Goal: Task Accomplishment & Management: Manage account settings

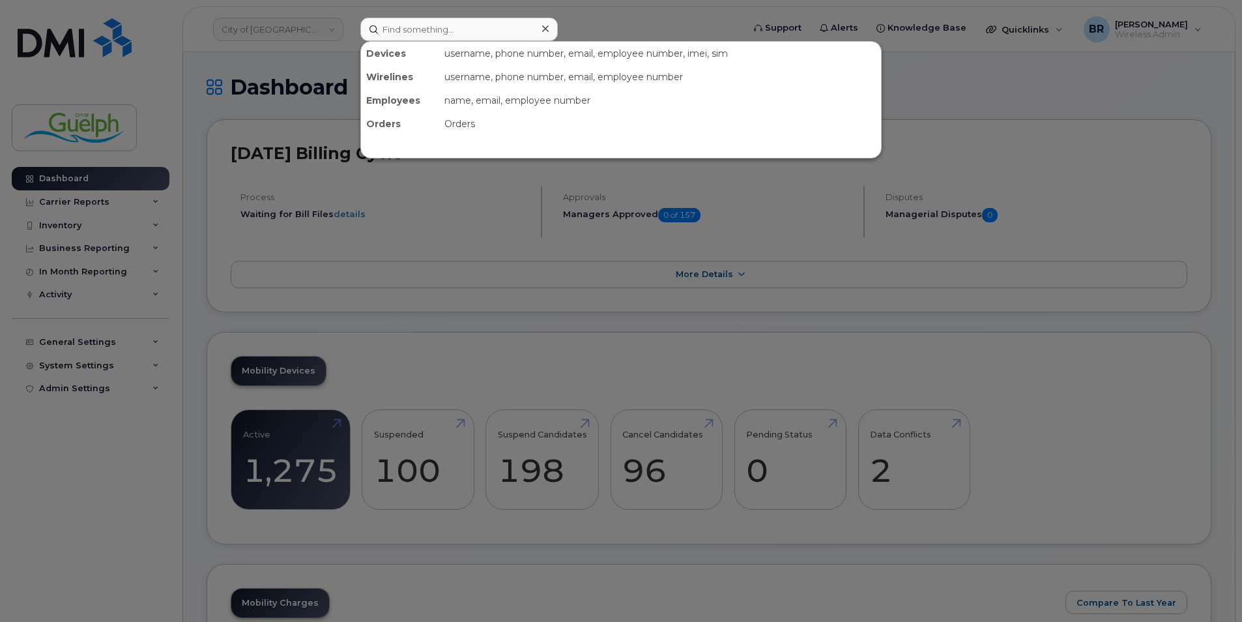
click at [504, 27] on input at bounding box center [458, 29] width 197 height 23
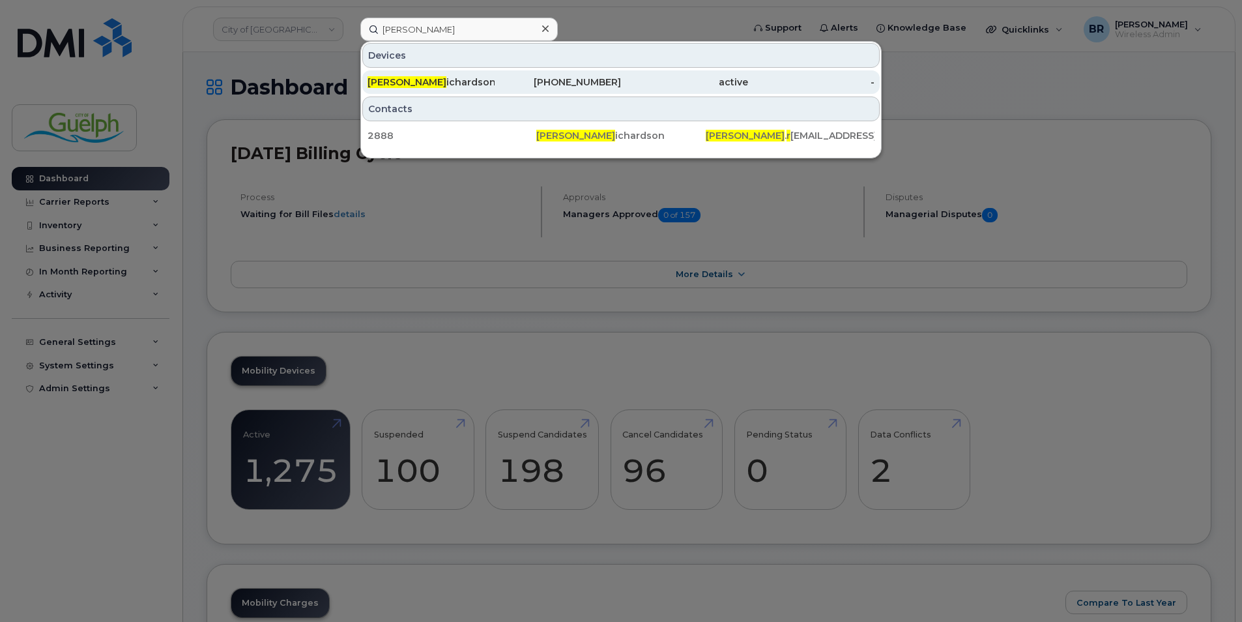
type input "kim r"
click at [433, 88] on div "Kim R ichardson" at bounding box center [430, 82] width 127 height 13
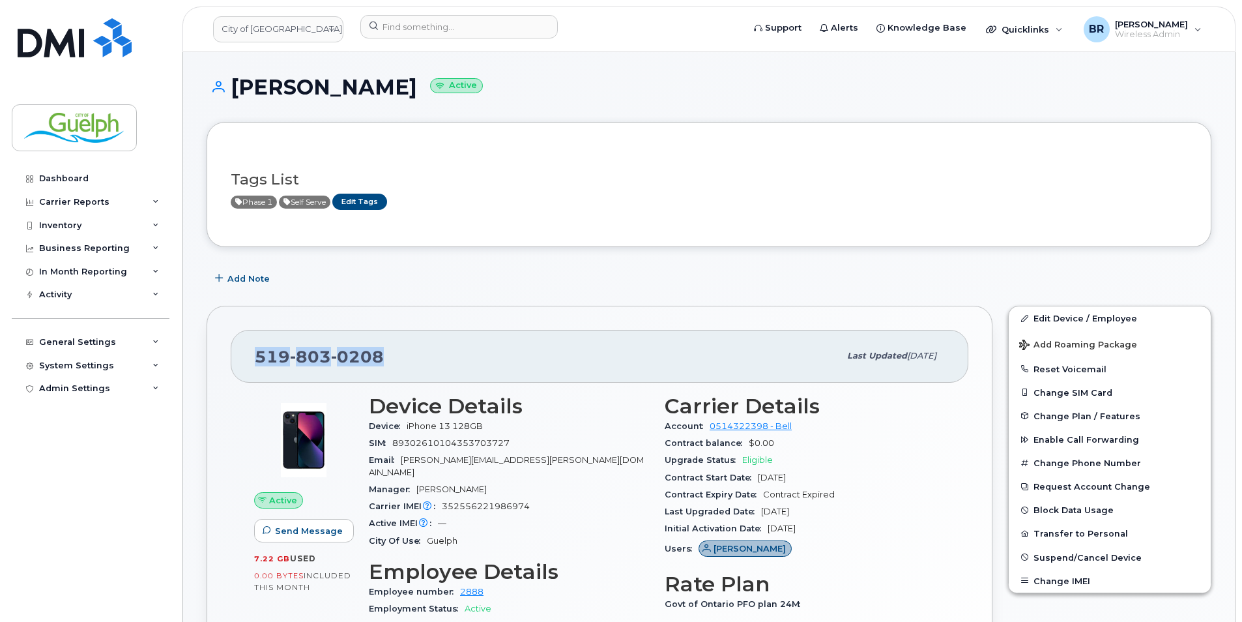
drag, startPoint x: 382, startPoint y: 358, endPoint x: 259, endPoint y: 357, distance: 123.2
click at [259, 357] on div "[PHONE_NUMBER]" at bounding box center [547, 355] width 584 height 27
copy span "[PHONE_NUMBER]"
click at [122, 48] on img at bounding box center [75, 37] width 114 height 39
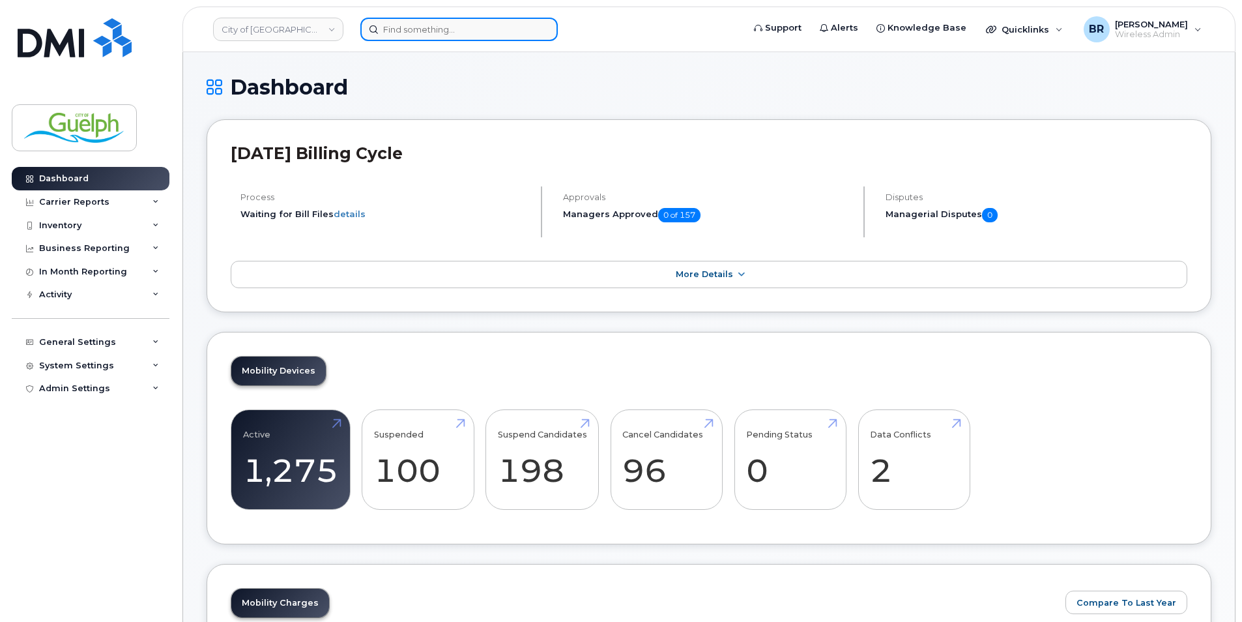
click at [420, 22] on input at bounding box center [458, 29] width 197 height 23
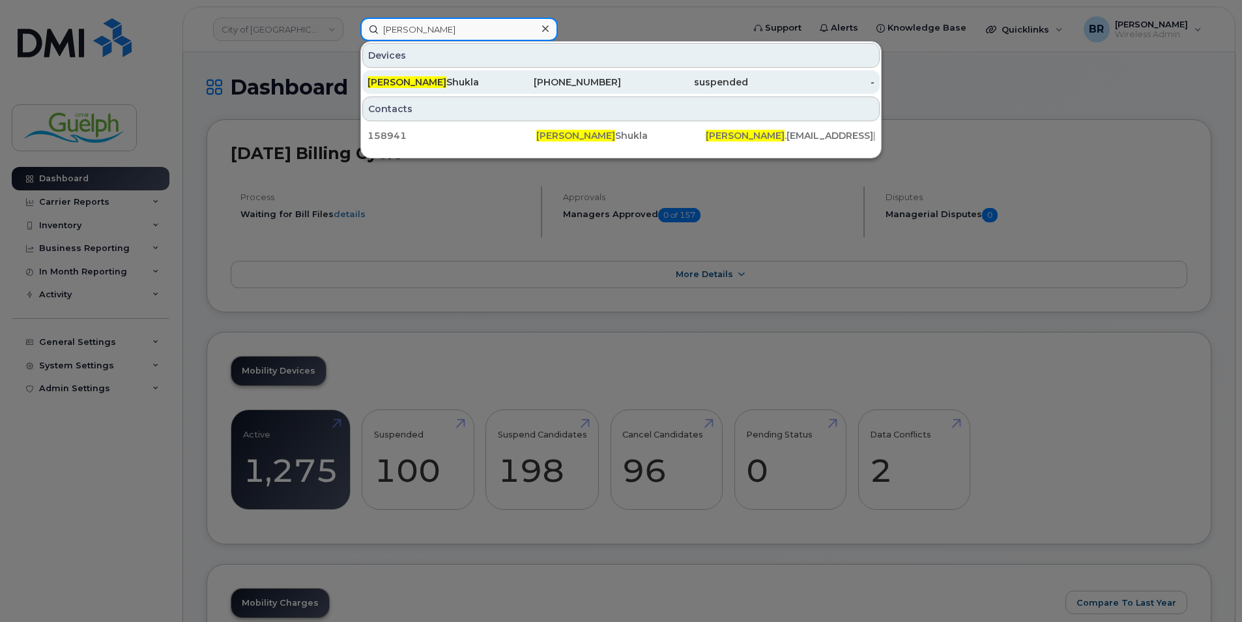
type input "dipak"
click at [564, 84] on div "226-332-6311" at bounding box center [558, 82] width 127 height 13
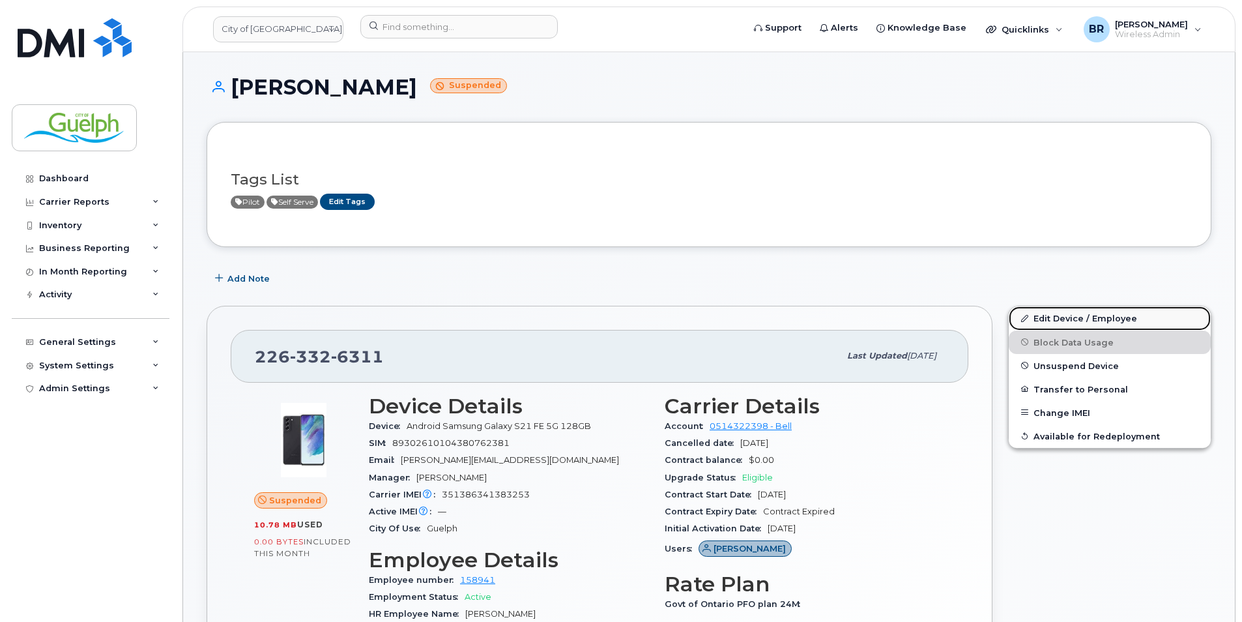
click at [1049, 312] on link "Edit Device / Employee" at bounding box center [1110, 317] width 202 height 23
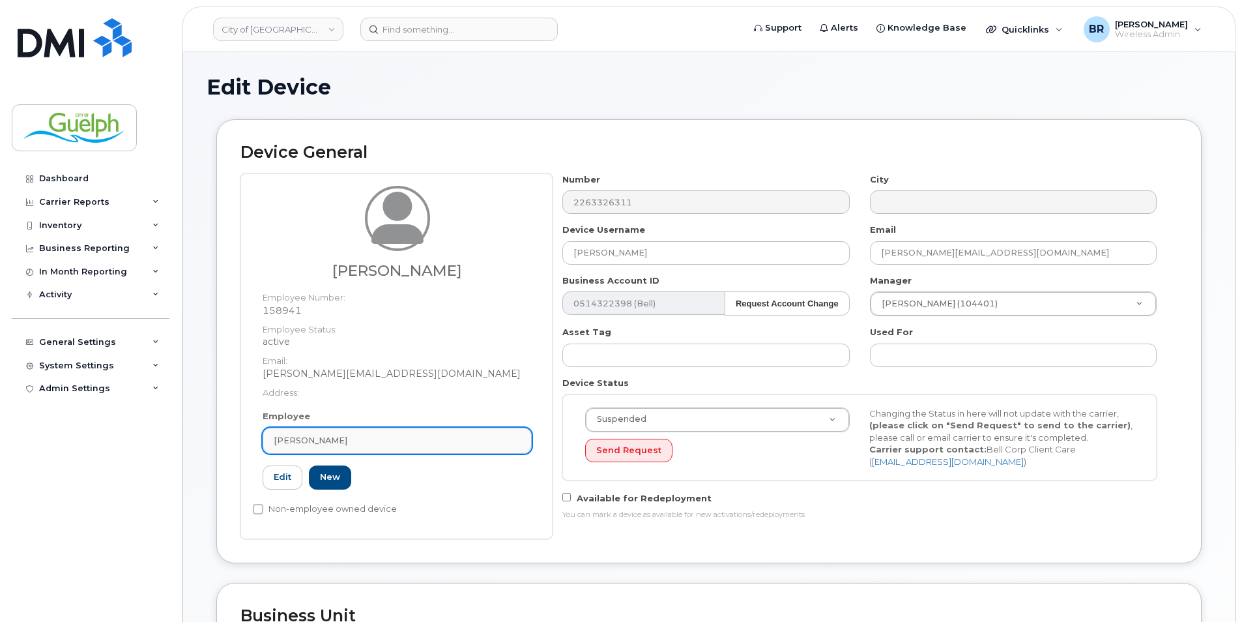
click at [399, 435] on div "[PERSON_NAME]" at bounding box center [397, 440] width 247 height 12
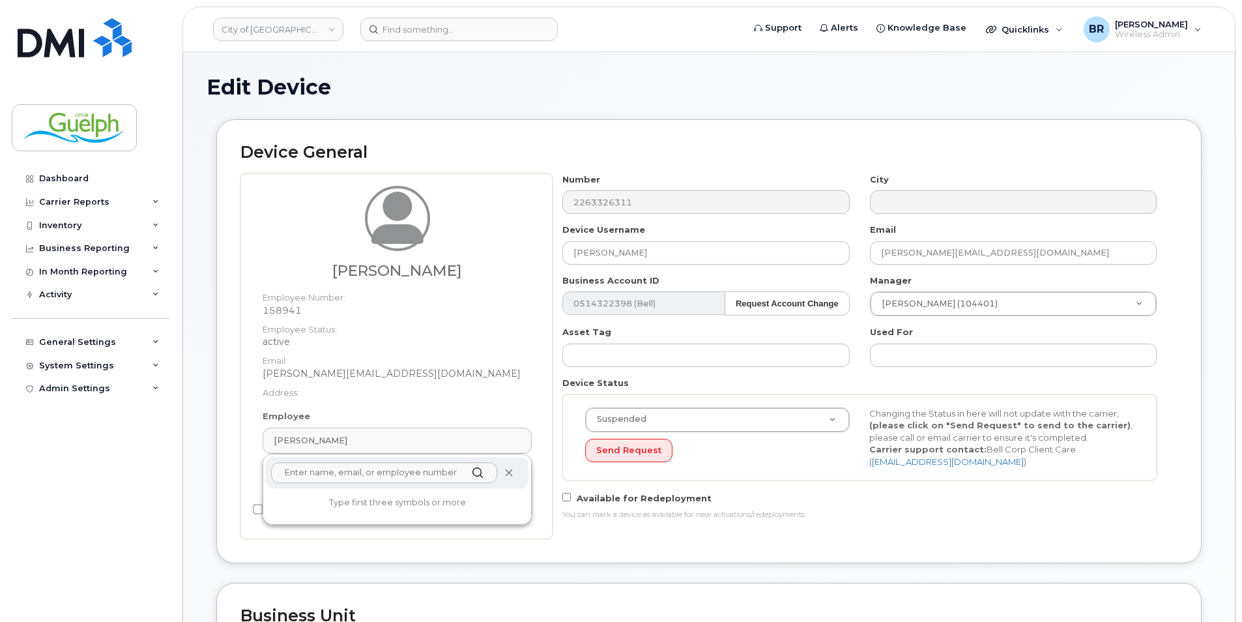
click at [510, 470] on icon at bounding box center [508, 472] width 8 height 8
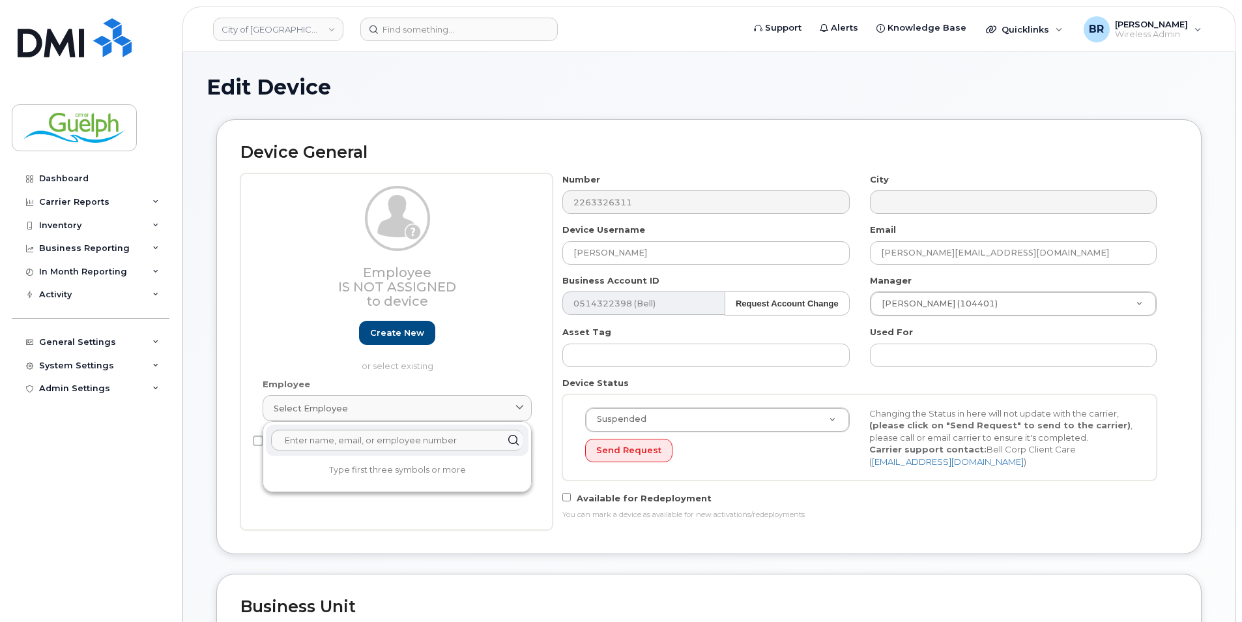
click at [607, 119] on div "Device General Employee Is not assigned to device Create new or select existing…" at bounding box center [708, 336] width 985 height 434
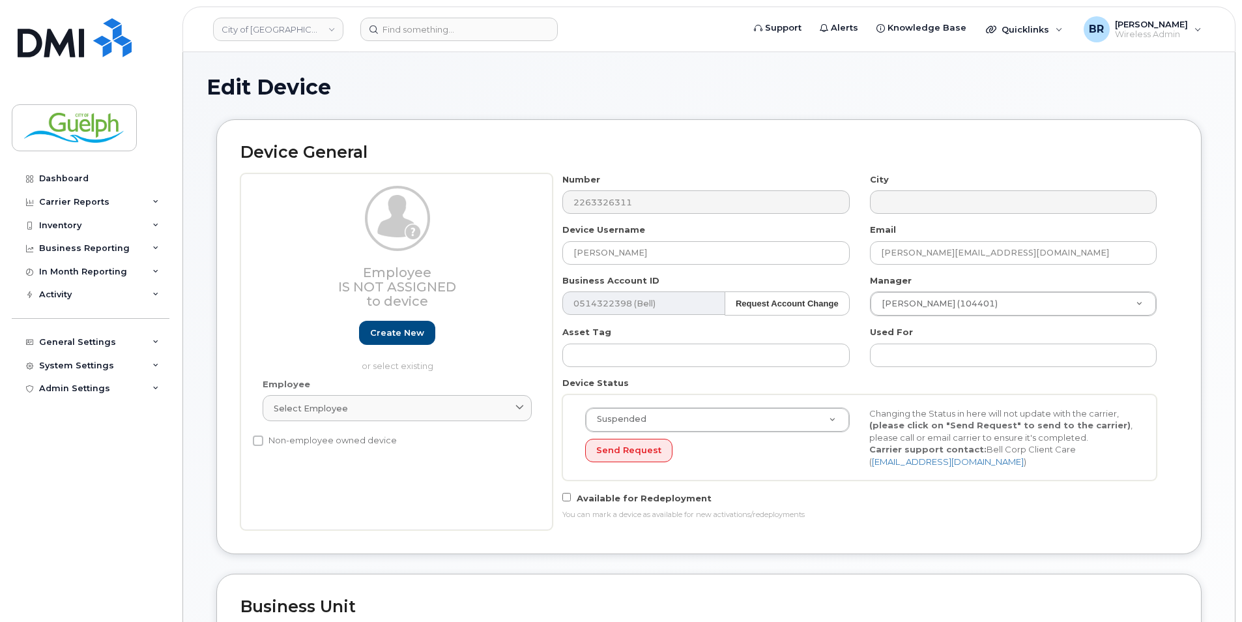
click at [326, 439] on label "Non-employee owned device" at bounding box center [325, 441] width 144 height 16
click at [263, 439] on input "Non-employee owned device" at bounding box center [258, 440] width 10 height 10
checkbox input "true"
drag, startPoint x: 1026, startPoint y: 253, endPoint x: 856, endPoint y: 252, distance: 170.1
click at [856, 252] on div "Number 2263326311 City Device Username Dipak Shukla Email Dipak.Shukla@guelph.c…" at bounding box center [860, 351] width 614 height 356
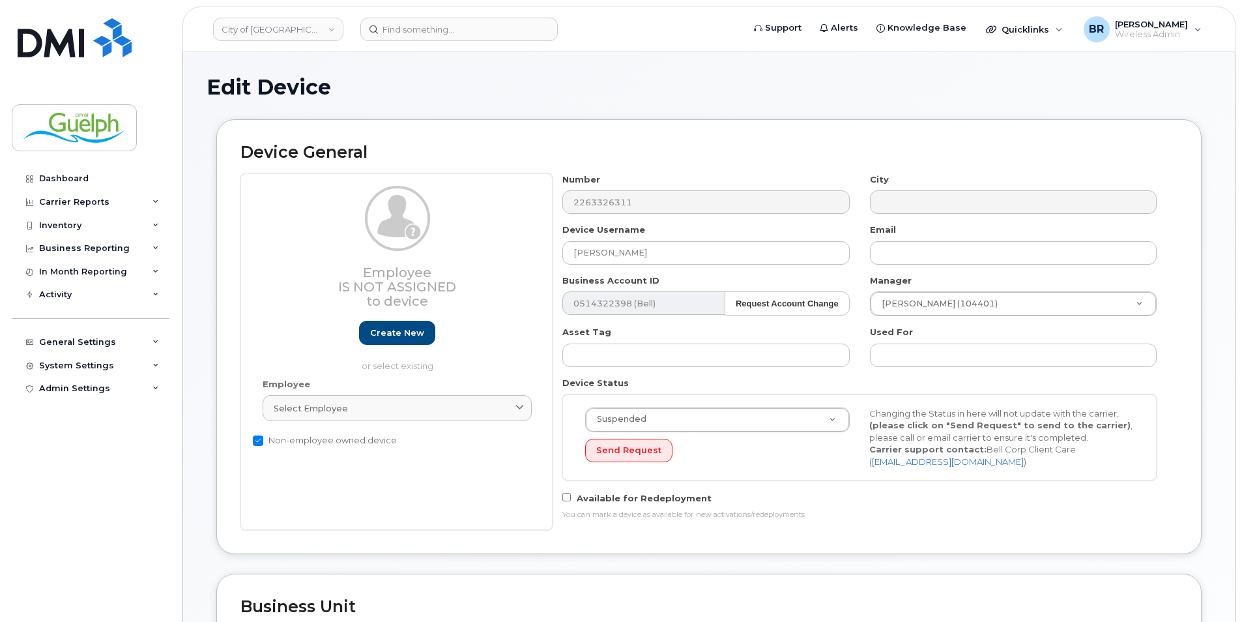
click at [1220, 539] on div "Edit Device Device General Employee Is not assigned to device Create new or sel…" at bounding box center [709, 598] width 1052 height 1093
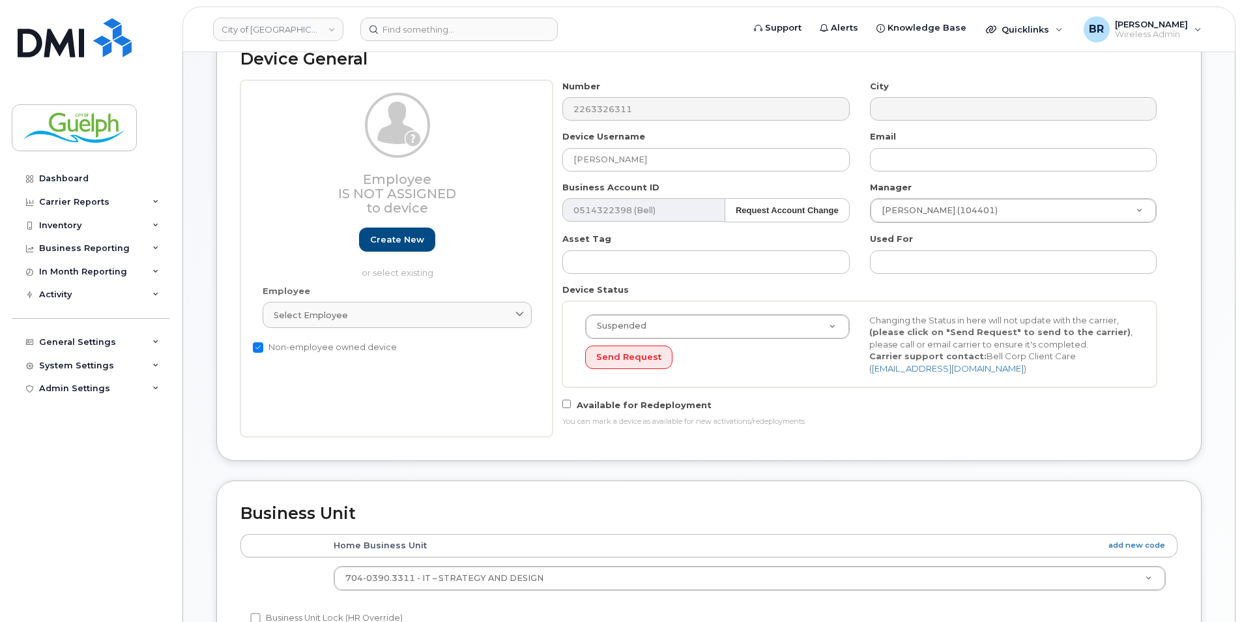
scroll to position [521, 0]
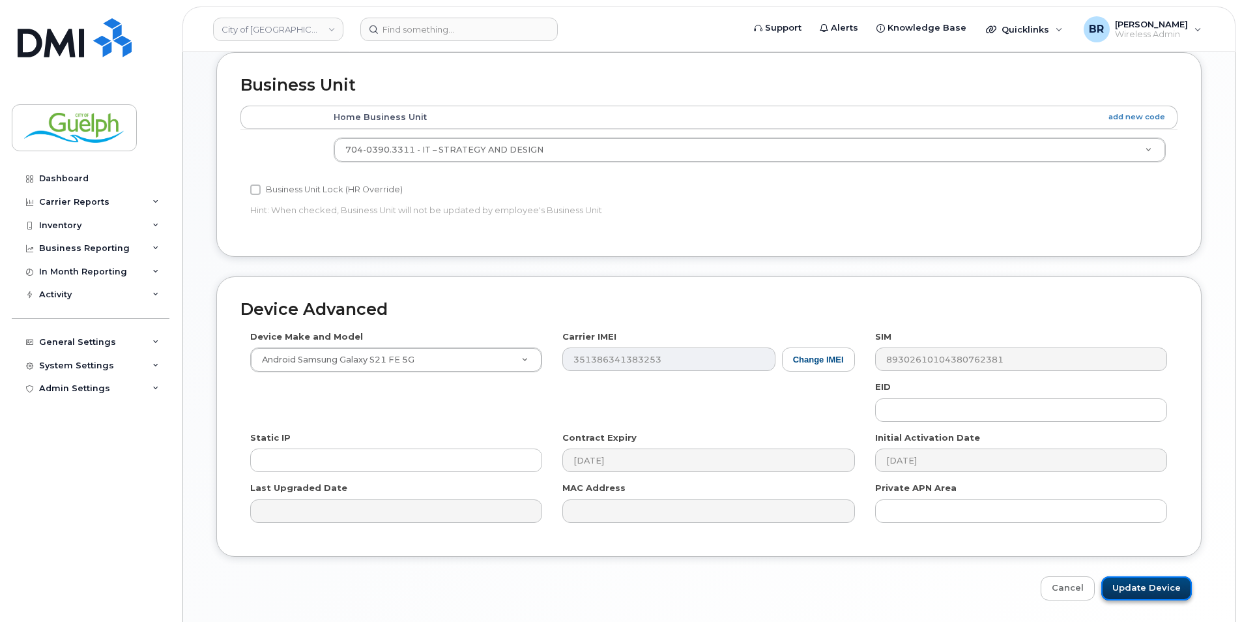
click at [1140, 587] on input "Update Device" at bounding box center [1146, 588] width 91 height 24
type input "Saving..."
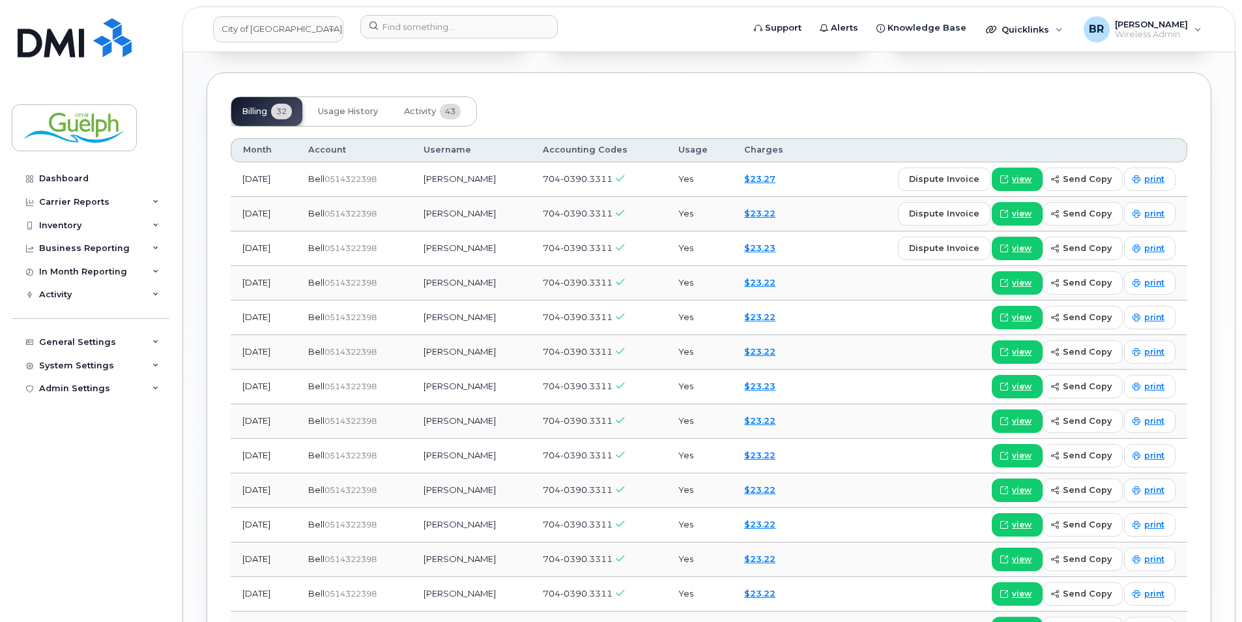
scroll to position [835, 0]
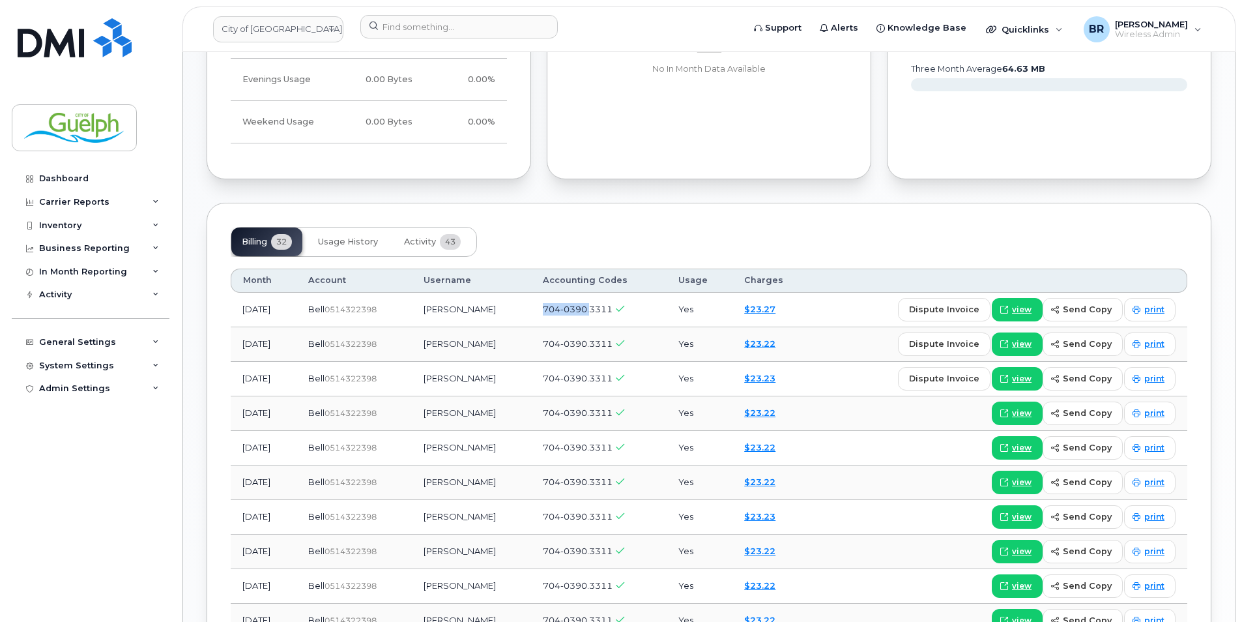
drag, startPoint x: 546, startPoint y: 313, endPoint x: 597, endPoint y: 317, distance: 51.6
click at [597, 317] on td "704-0390.3311" at bounding box center [599, 310] width 136 height 35
drag, startPoint x: 597, startPoint y: 317, endPoint x: 584, endPoint y: 311, distance: 14.6
copy span "704-0390."
click at [75, 227] on div "Inventory" at bounding box center [60, 225] width 42 height 10
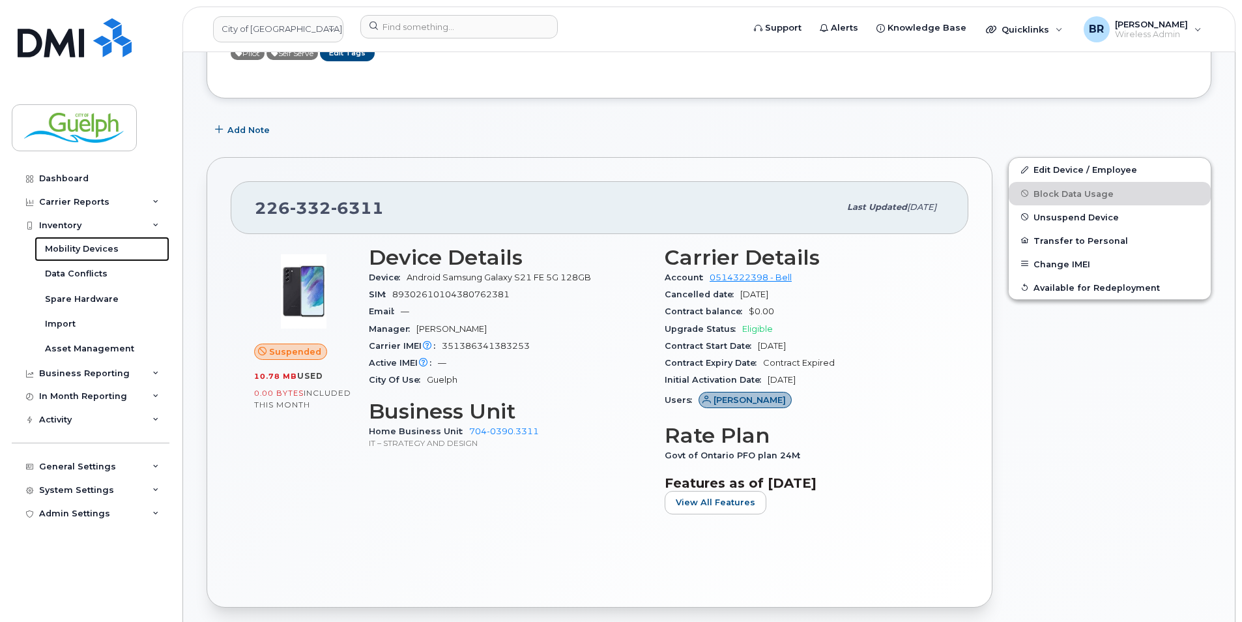
scroll to position [53, 0]
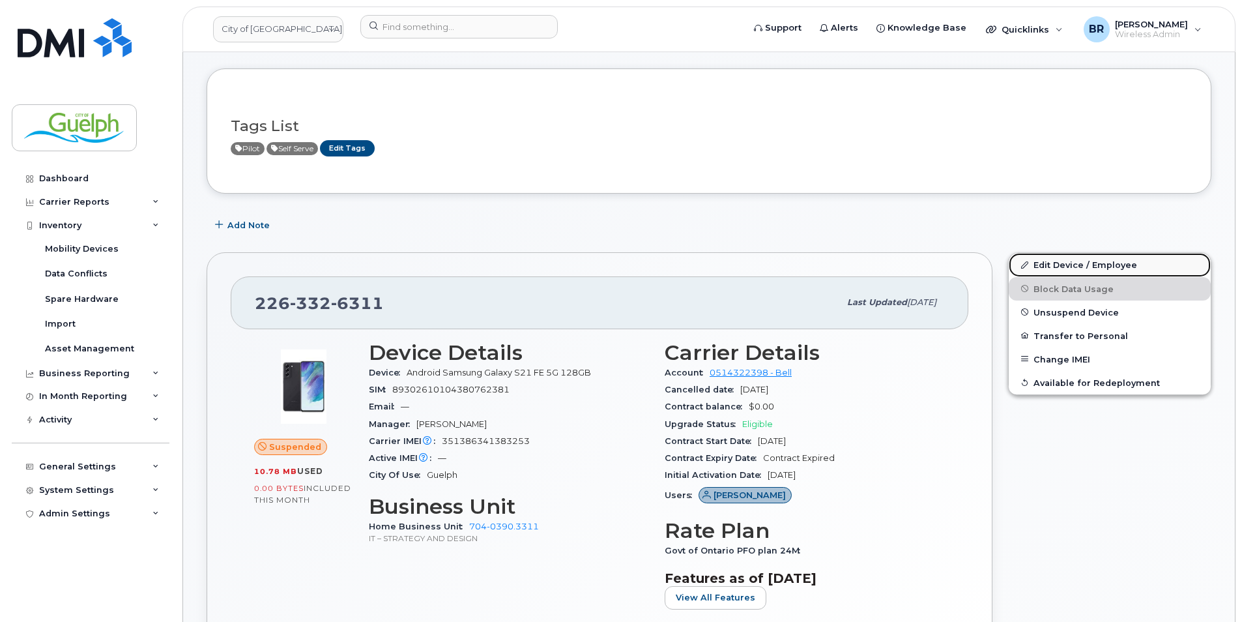
click at [1062, 261] on link "Edit Device / Employee" at bounding box center [1110, 264] width 202 height 23
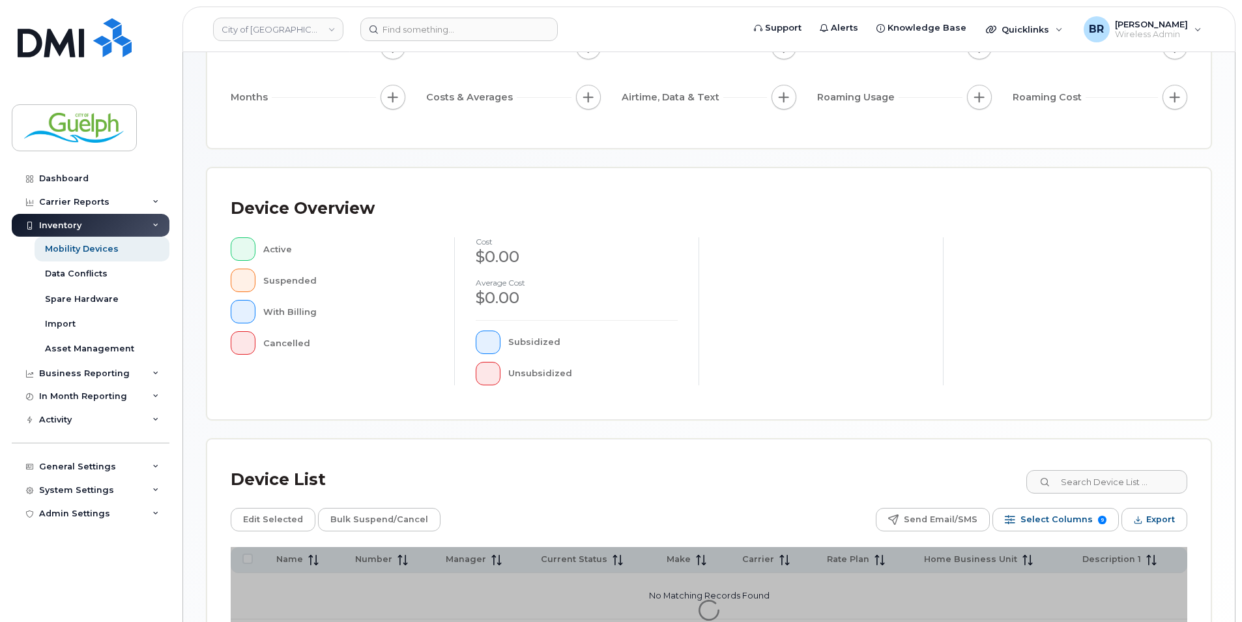
scroll to position [274, 0]
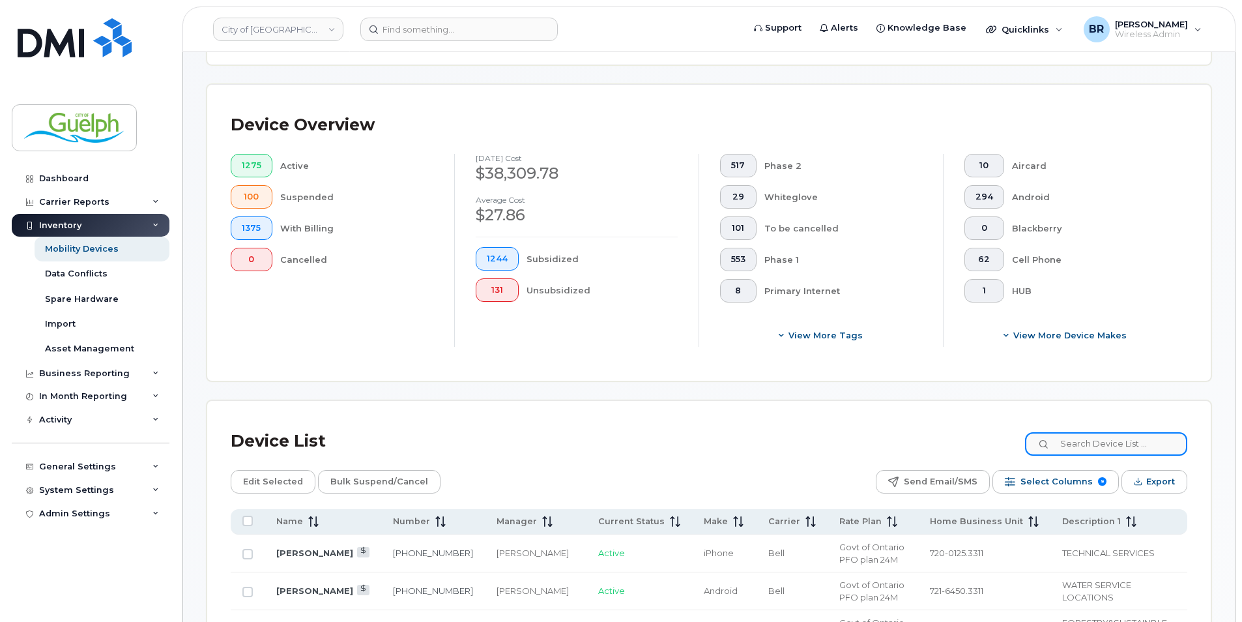
click at [1125, 442] on input at bounding box center [1106, 443] width 162 height 23
paste input "704-0390."
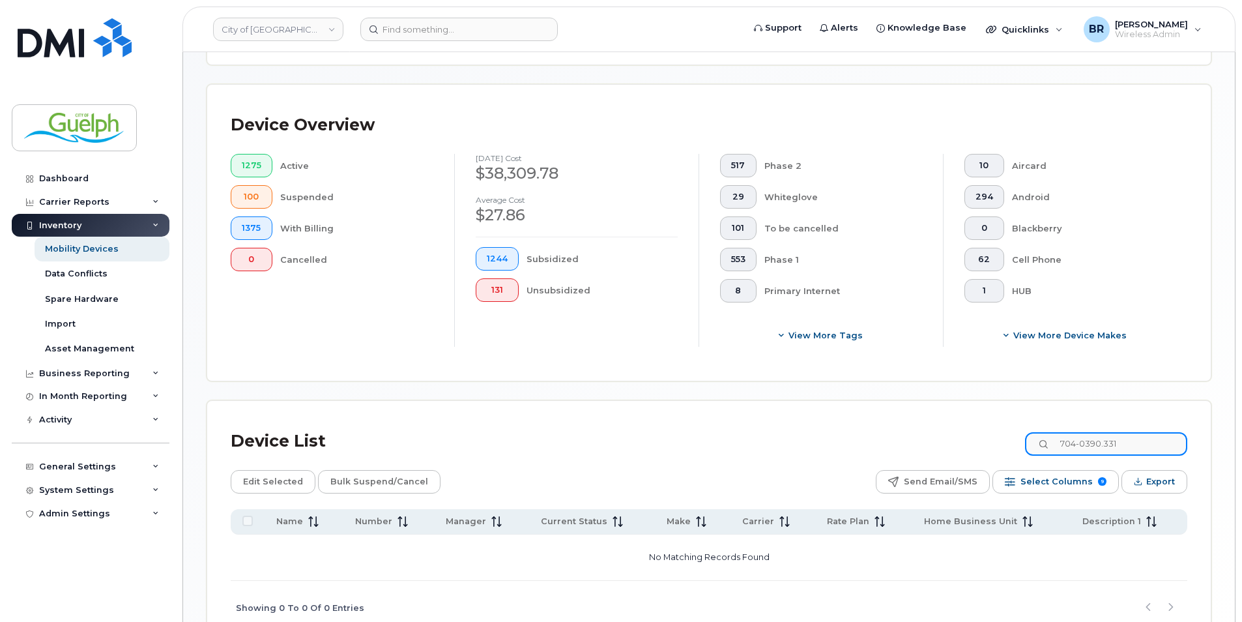
type input "704-0390.3311"
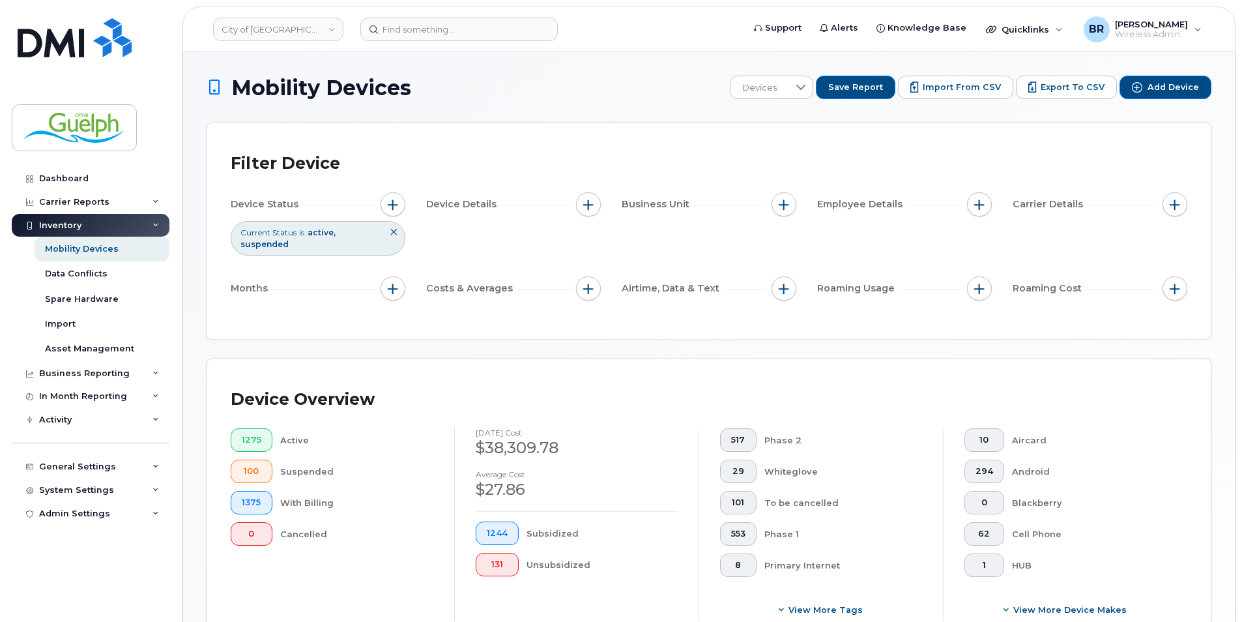
scroll to position [353, 0]
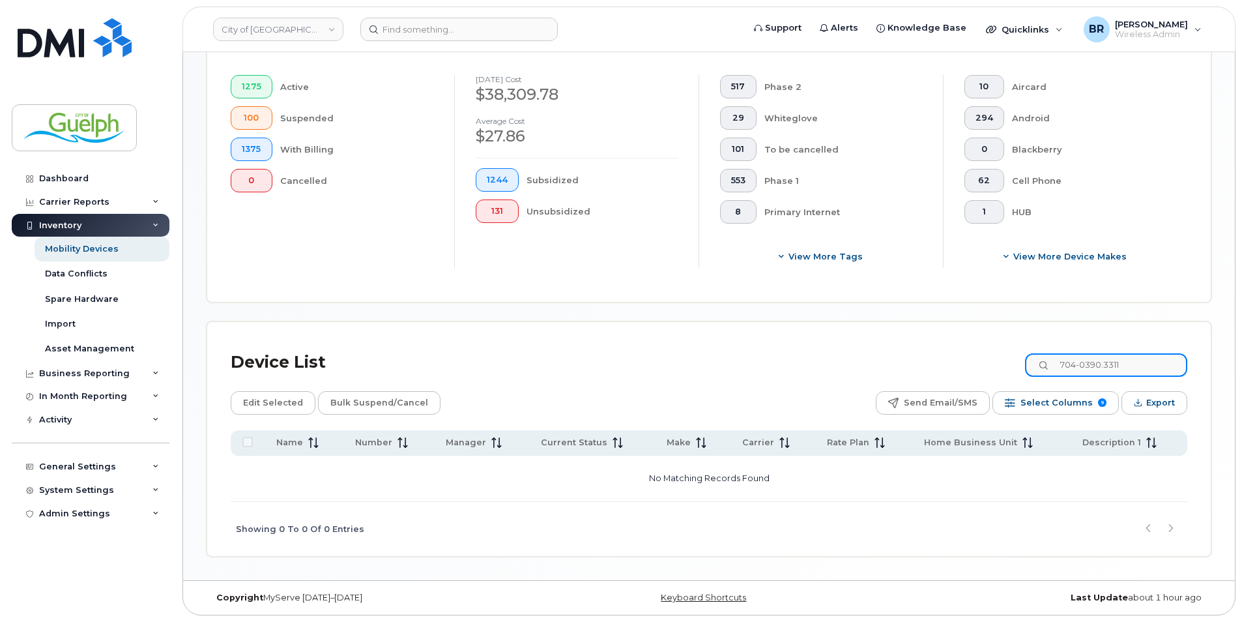
drag, startPoint x: 1153, startPoint y: 366, endPoint x: 988, endPoint y: 347, distance: 166.6
click at [988, 347] on div "Device List 704-0390.3311" at bounding box center [709, 362] width 956 height 34
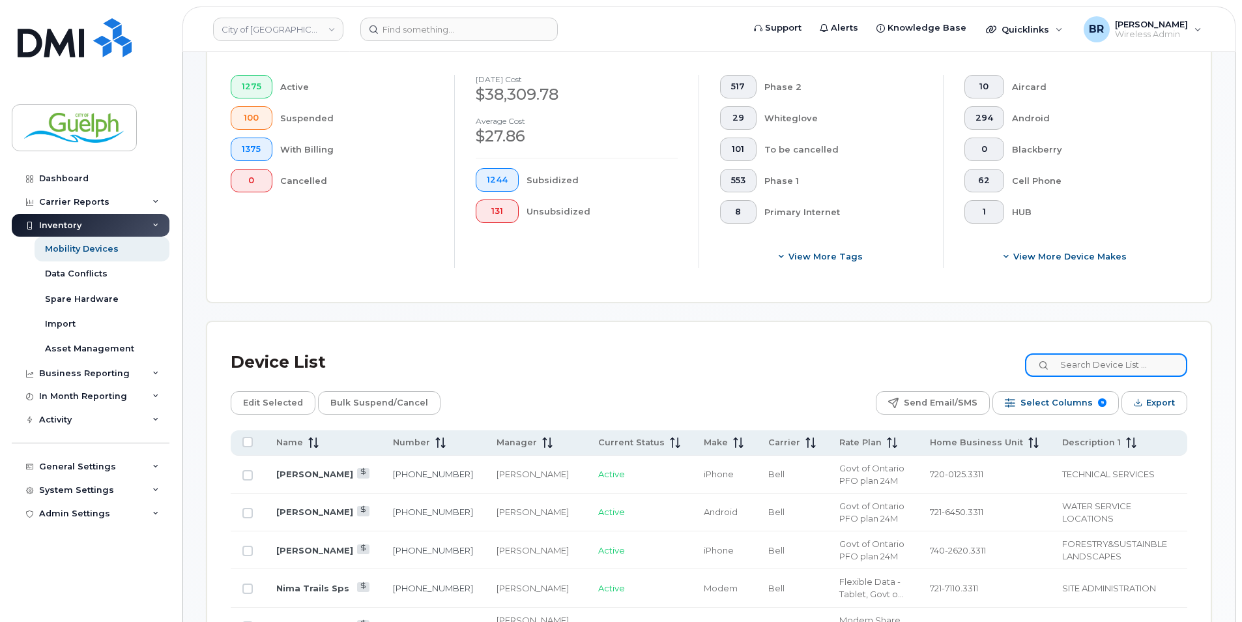
click at [1108, 360] on input at bounding box center [1106, 364] width 162 height 23
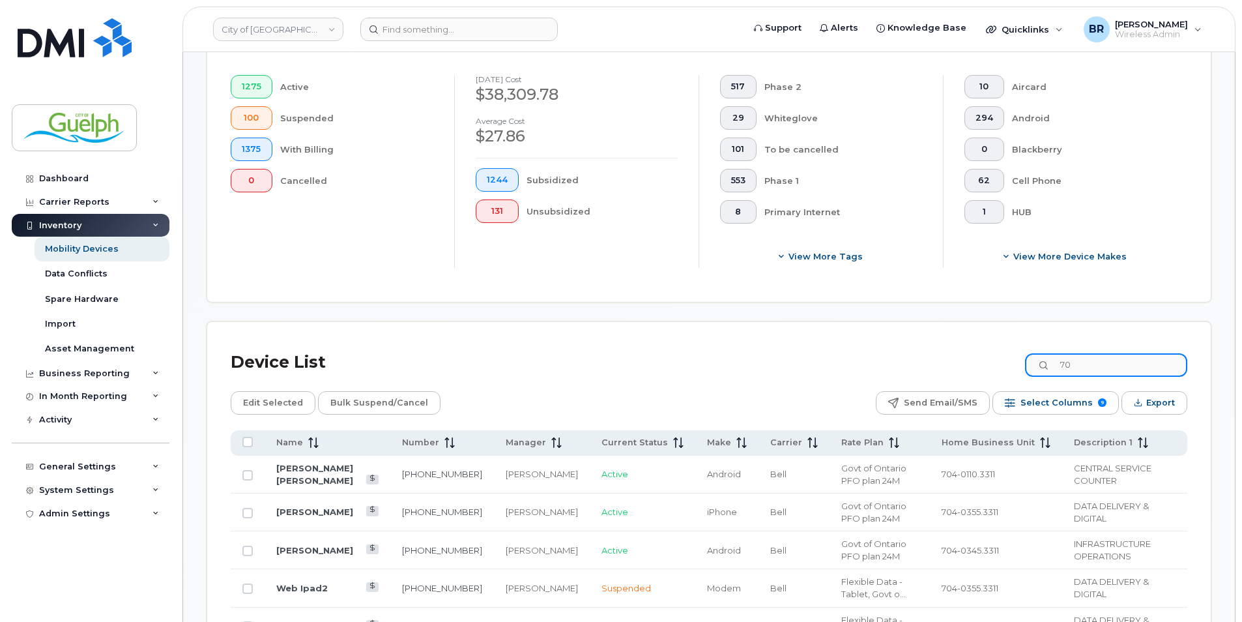
type input "7"
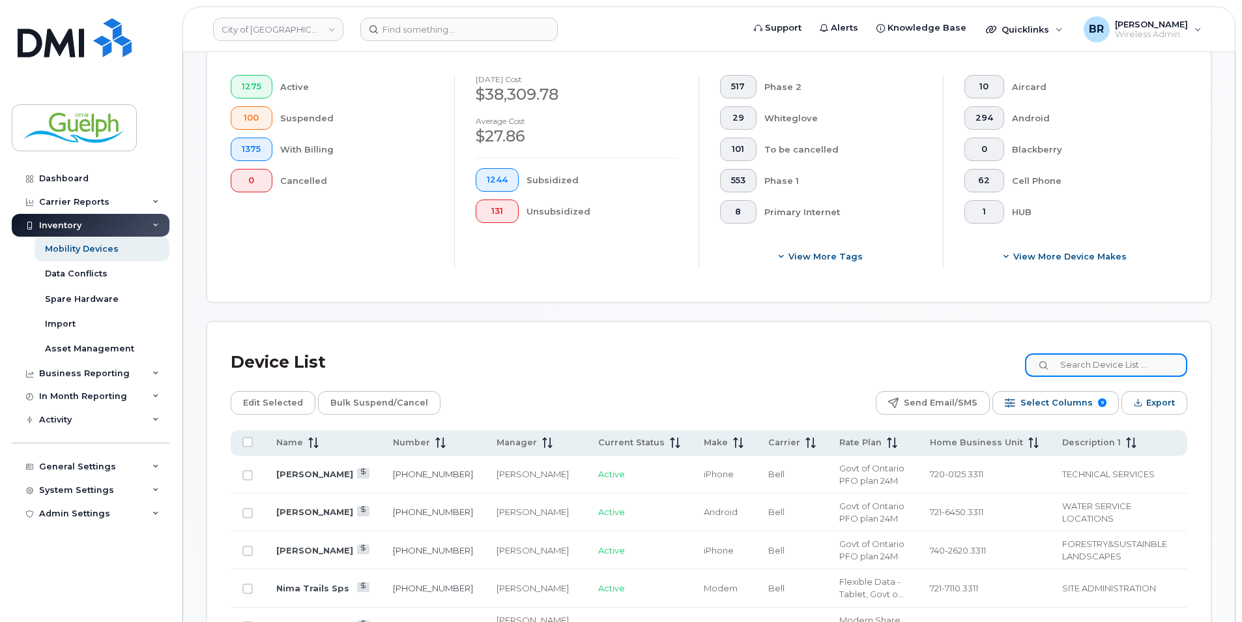
paste input "704-0390."
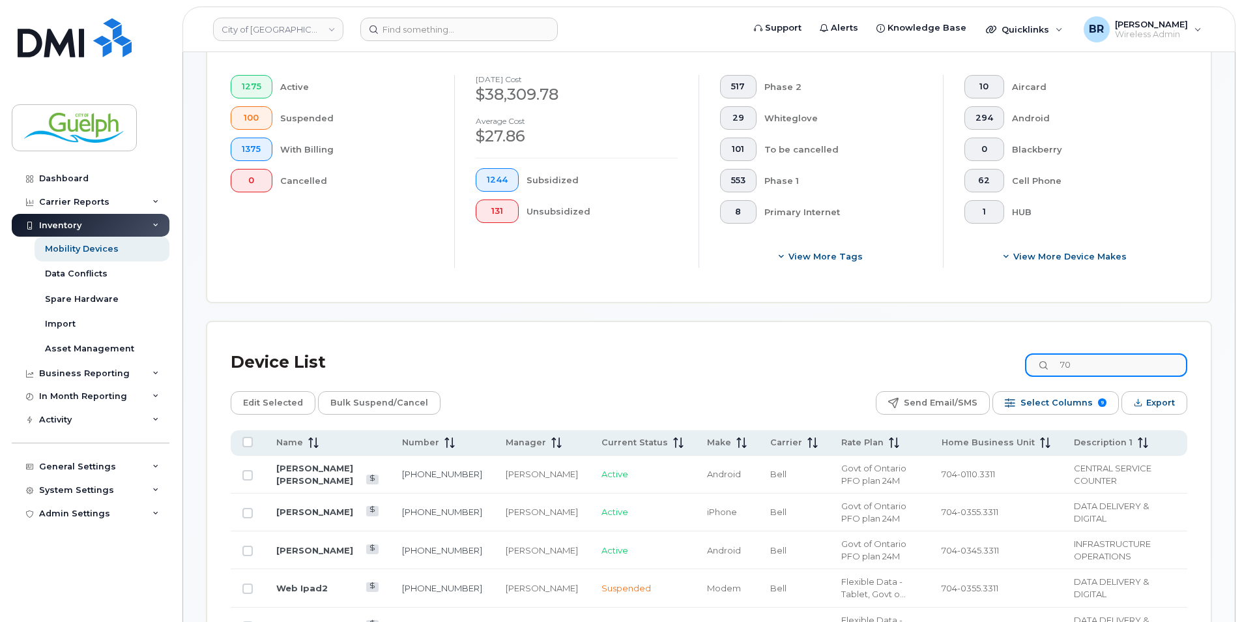
type input "7"
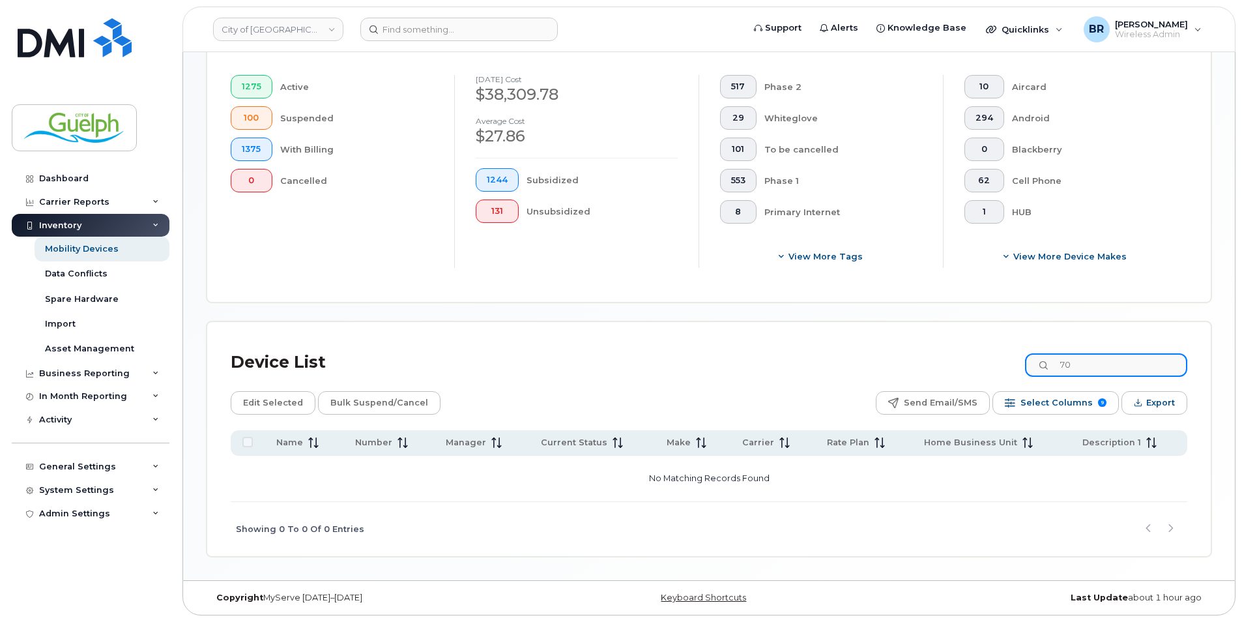
type input "7"
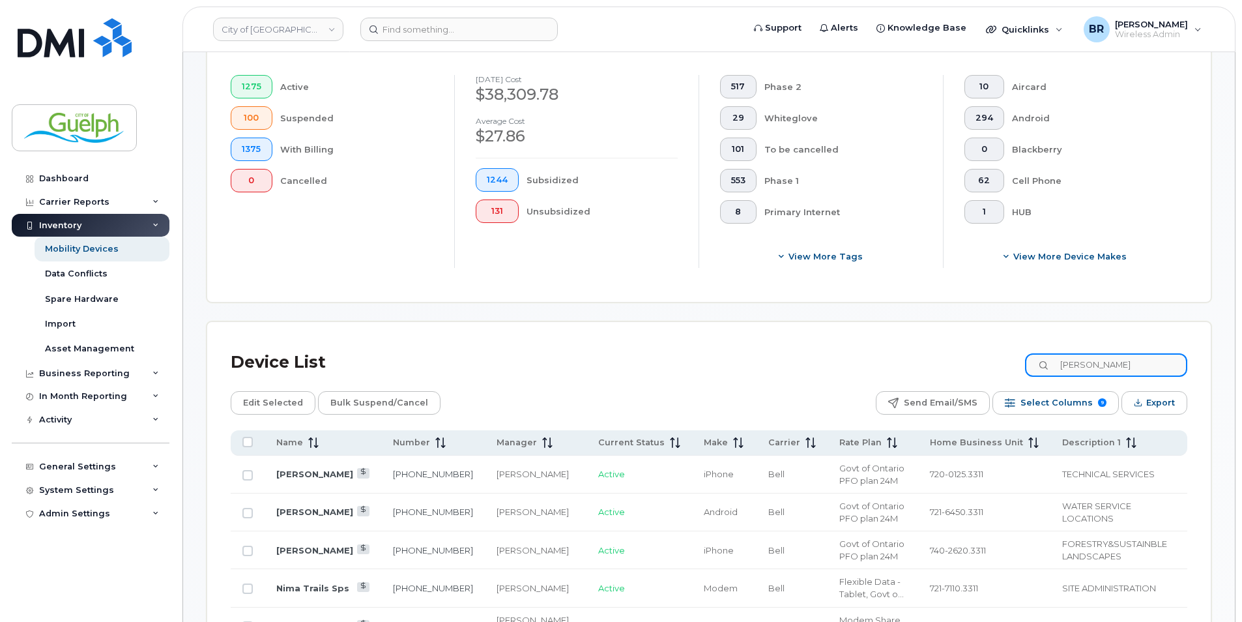
scroll to position [332, 0]
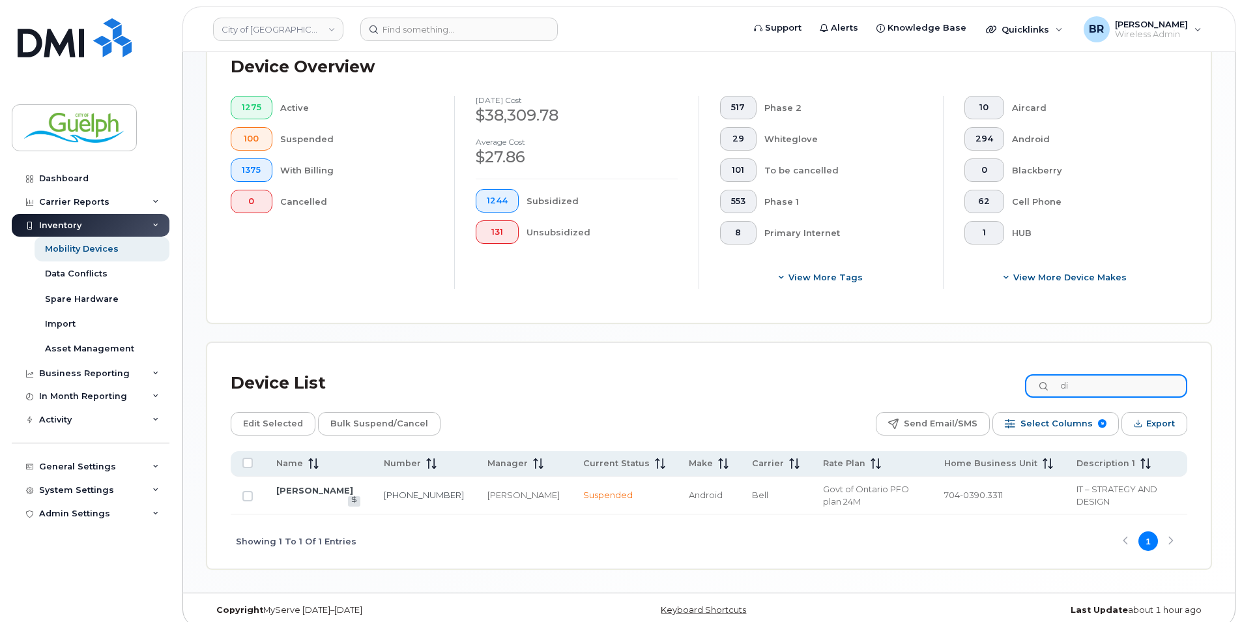
type input "d"
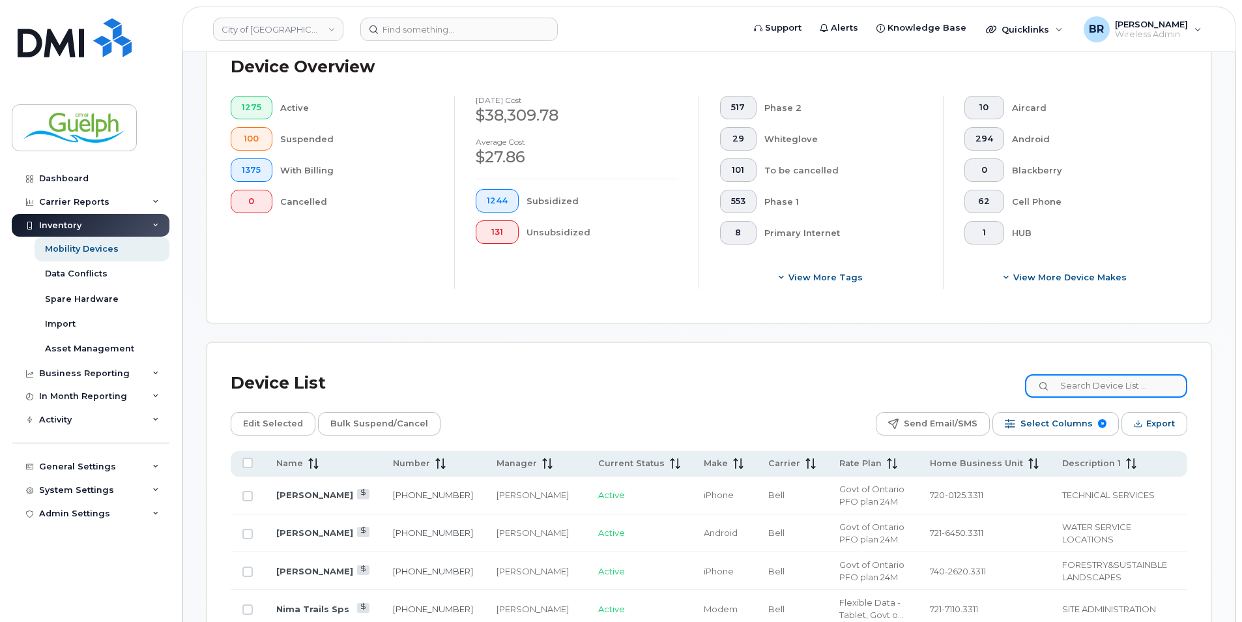
scroll to position [353, 0]
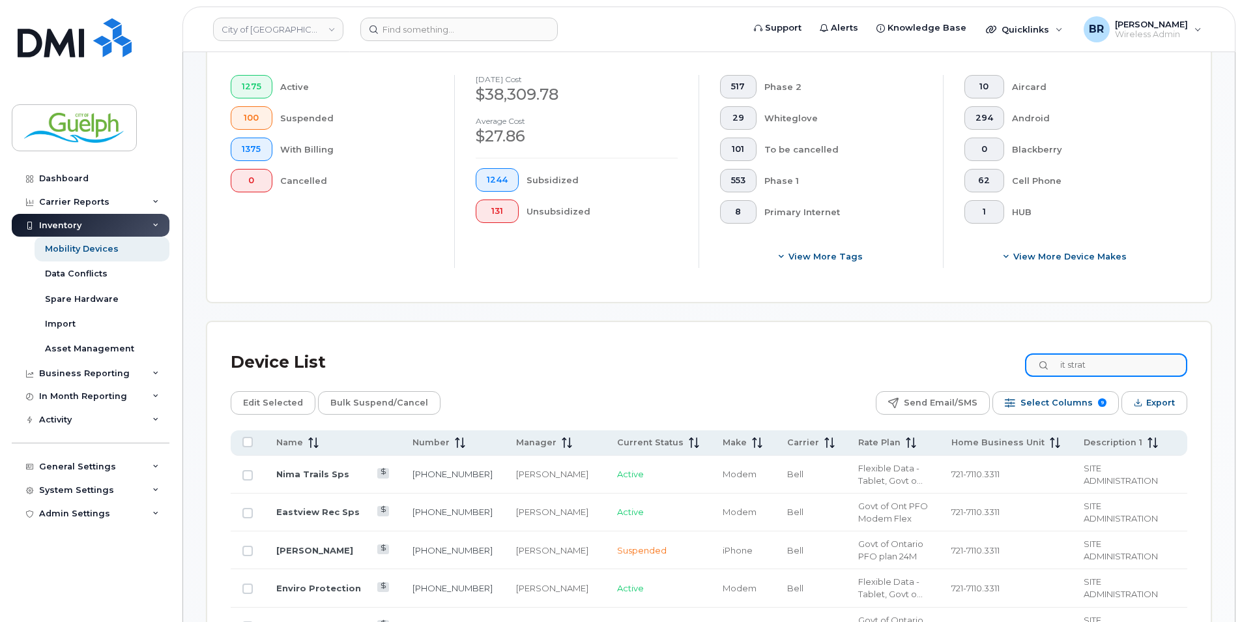
type input "it strate"
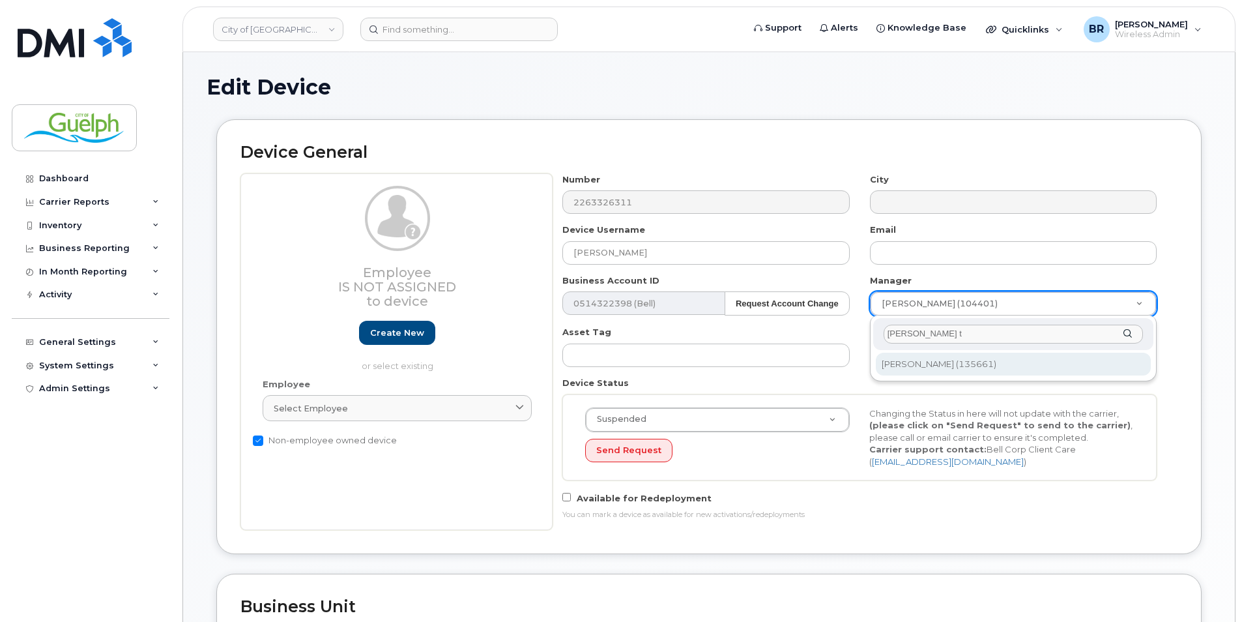
type input "[PERSON_NAME] t"
type input "524997"
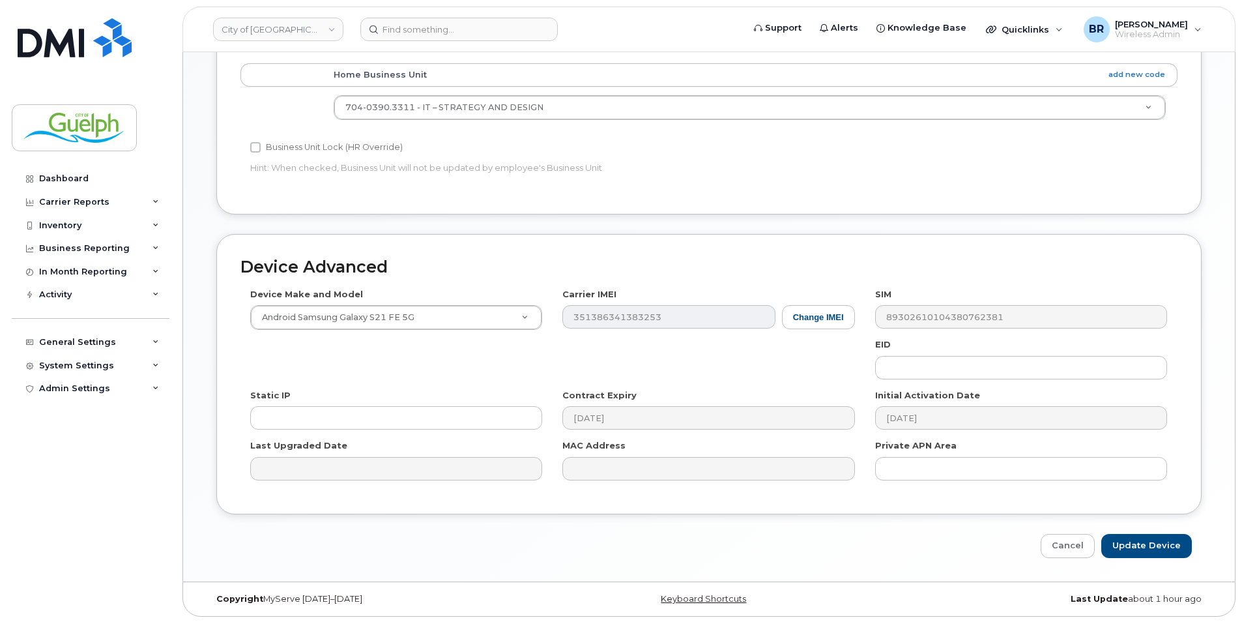
scroll to position [565, 0]
click at [1143, 541] on input "Update Device" at bounding box center [1146, 544] width 91 height 24
type input "Saving..."
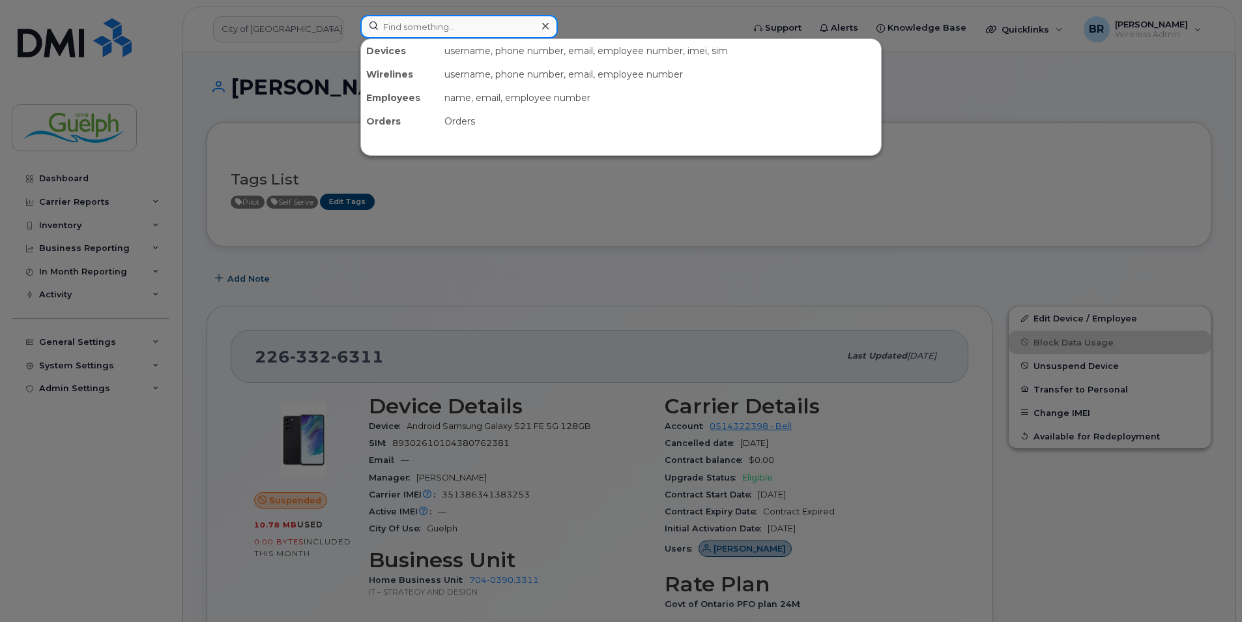
click at [428, 30] on input at bounding box center [458, 26] width 197 height 23
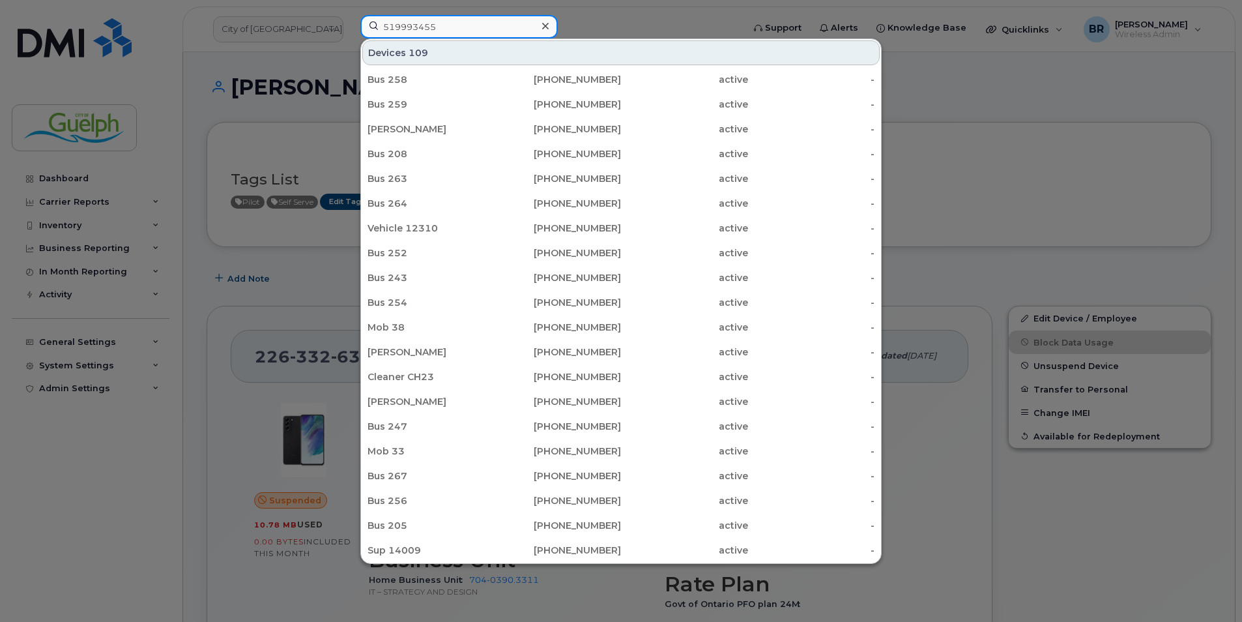
type input "5199934551"
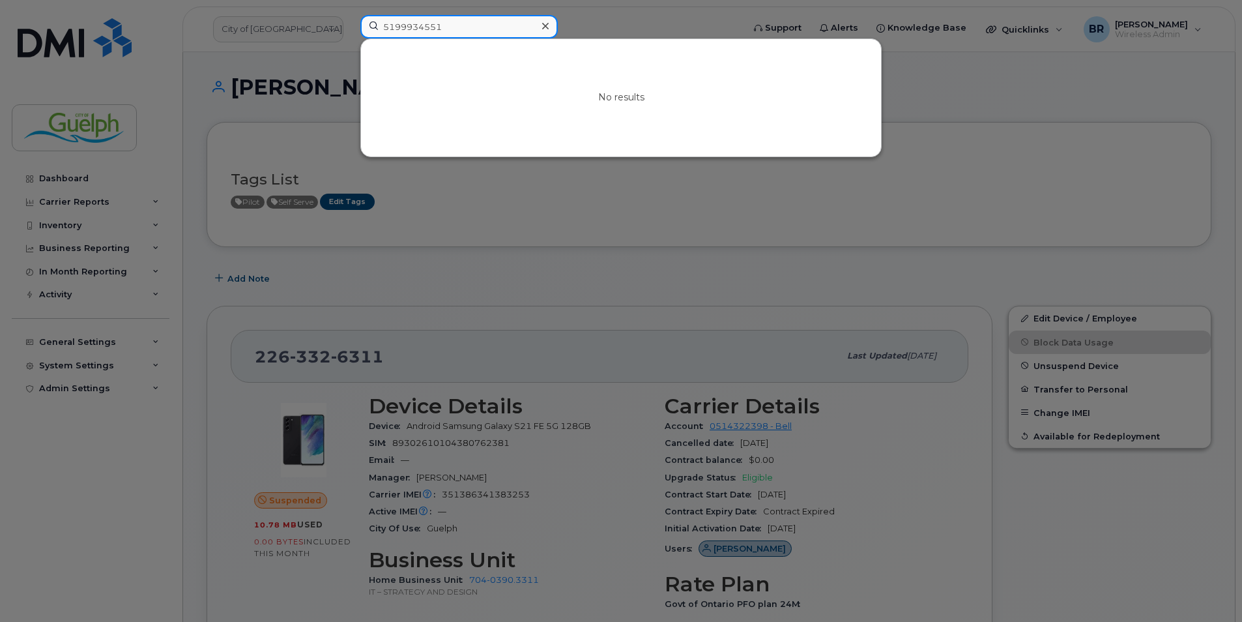
drag, startPoint x: 450, startPoint y: 29, endPoint x: 319, endPoint y: 15, distance: 131.7
click at [350, 15] on div "5199934551 No results" at bounding box center [547, 29] width 395 height 29
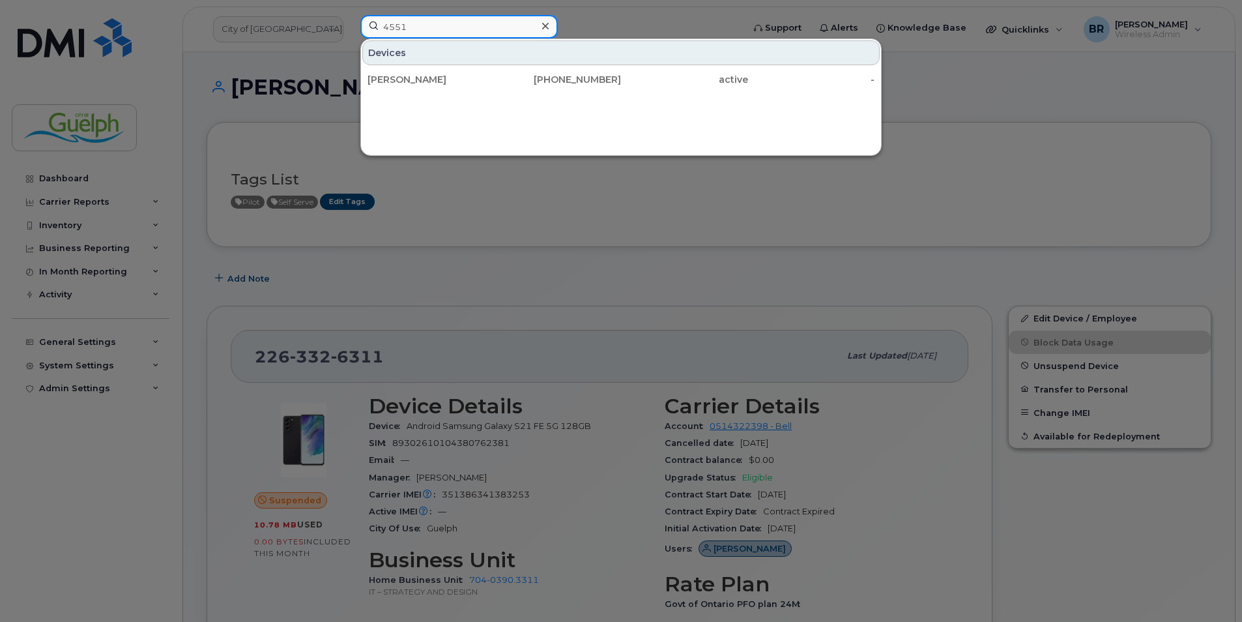
type input "4551"
click at [544, 26] on icon at bounding box center [545, 26] width 7 height 10
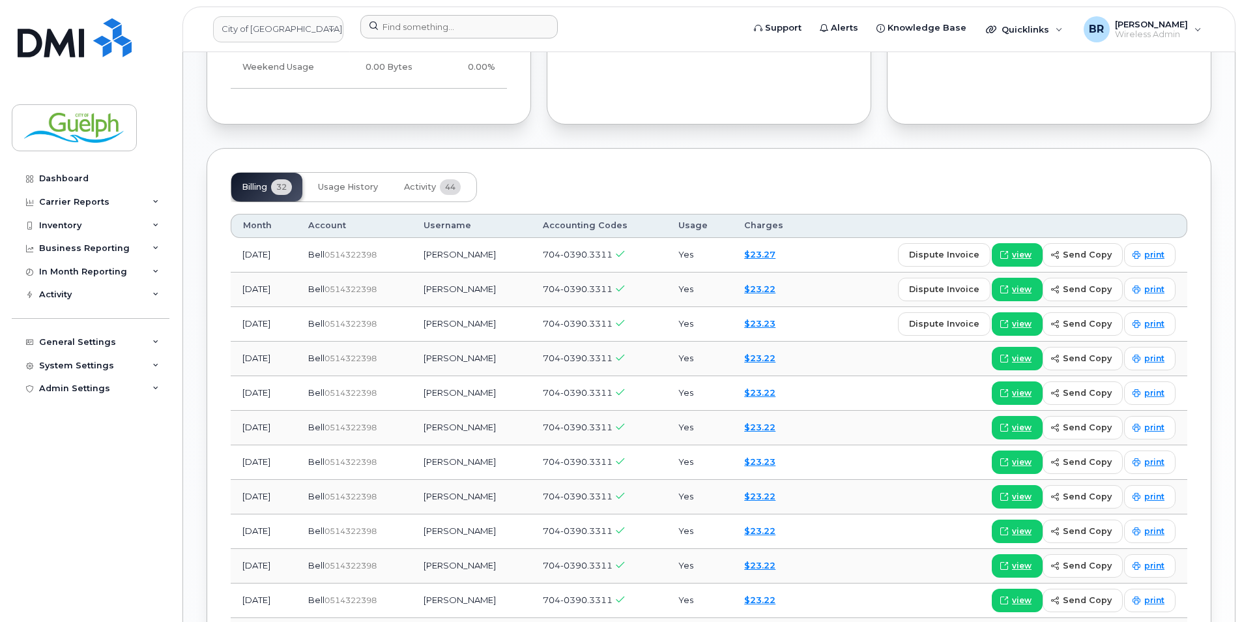
scroll to position [782, 0]
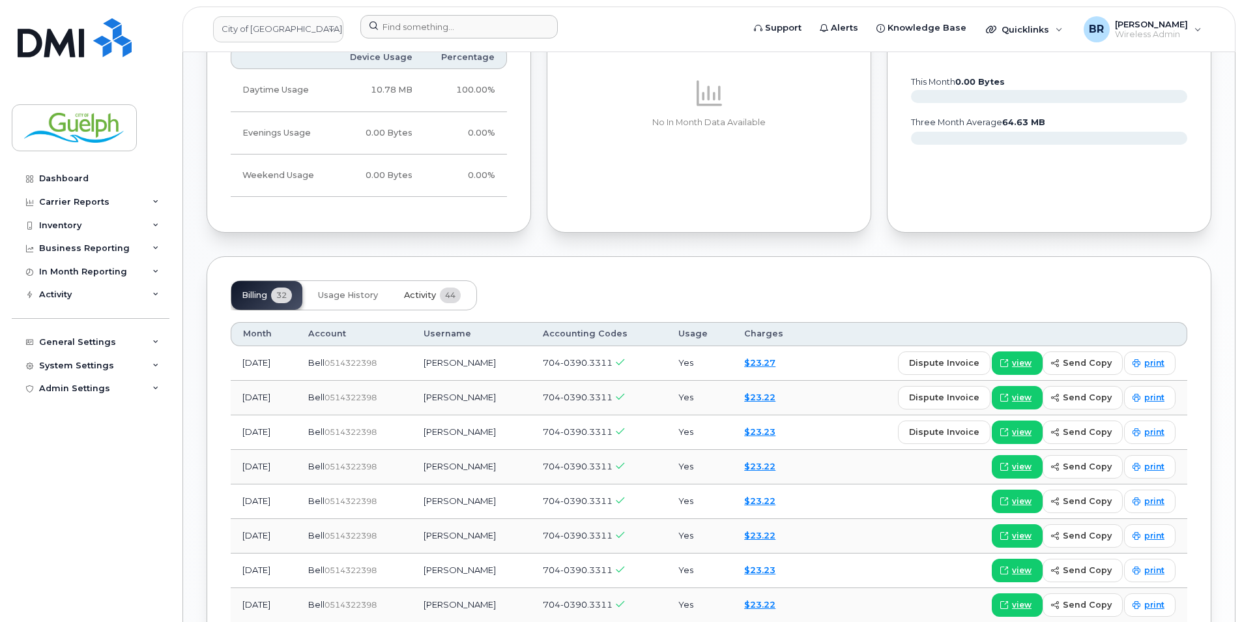
click at [451, 295] on span "44" at bounding box center [450, 295] width 21 height 16
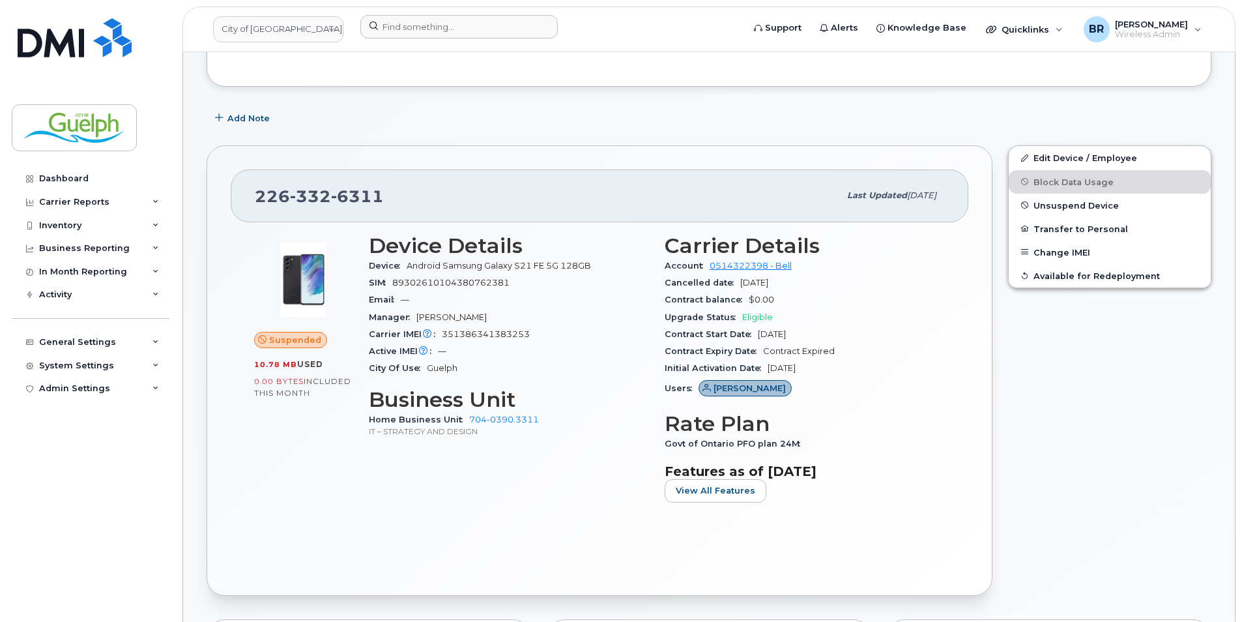
scroll to position [65, 0]
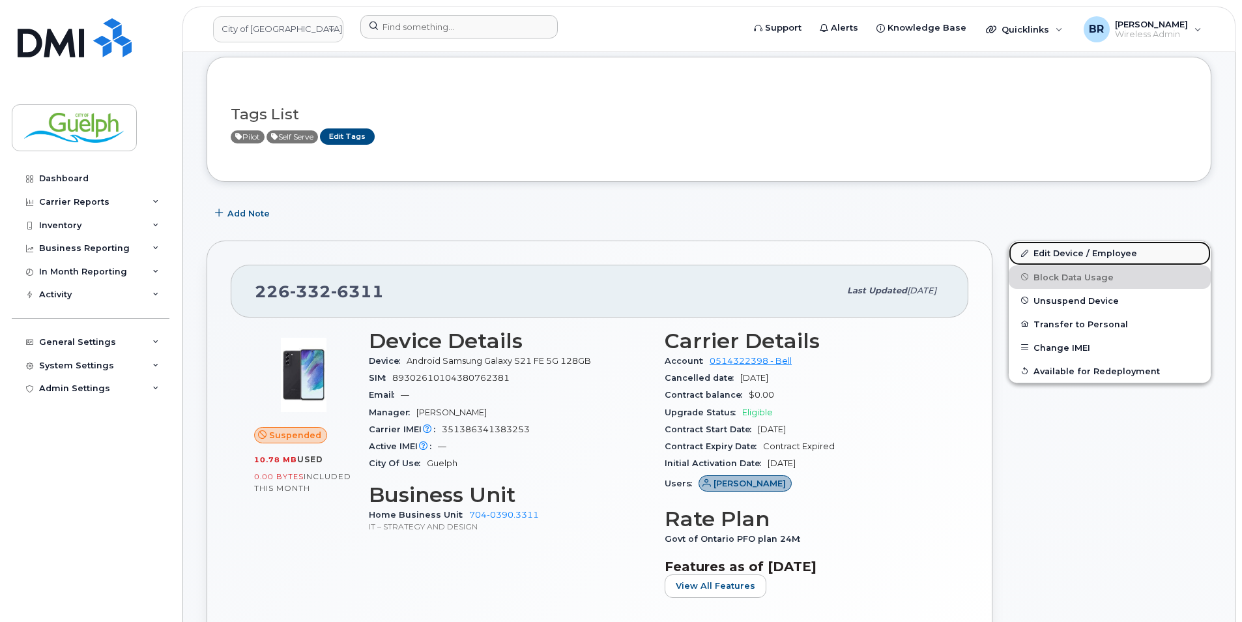
click at [1058, 252] on link "Edit Device / Employee" at bounding box center [1110, 252] width 202 height 23
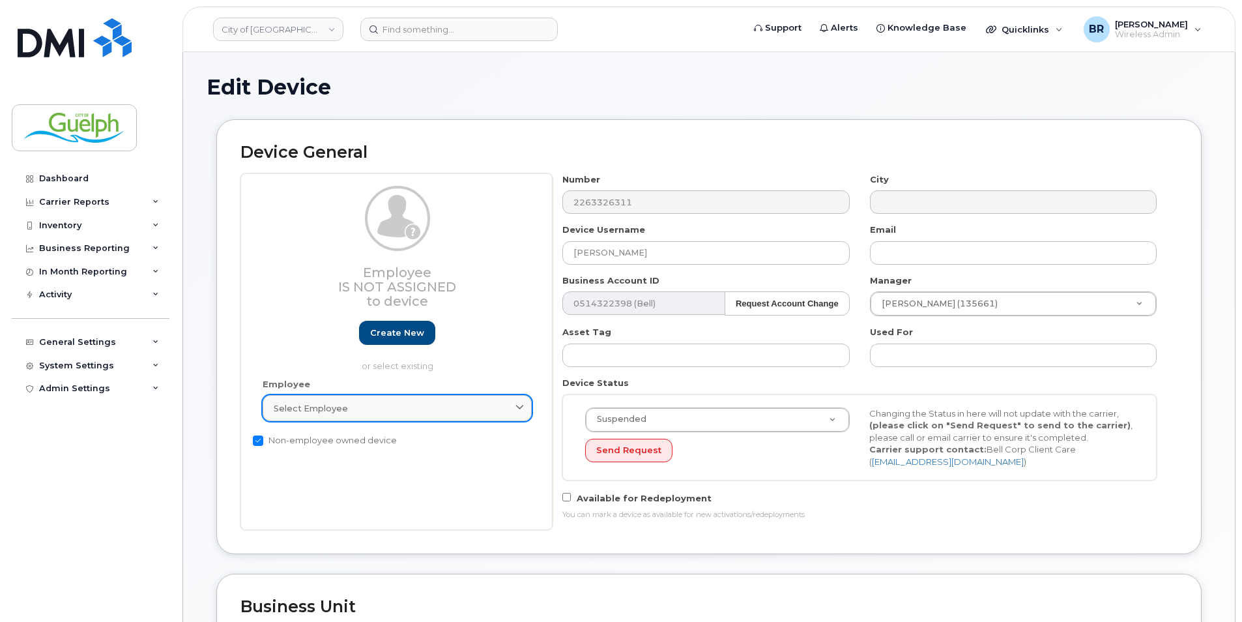
click at [519, 408] on icon at bounding box center [519, 408] width 8 height 8
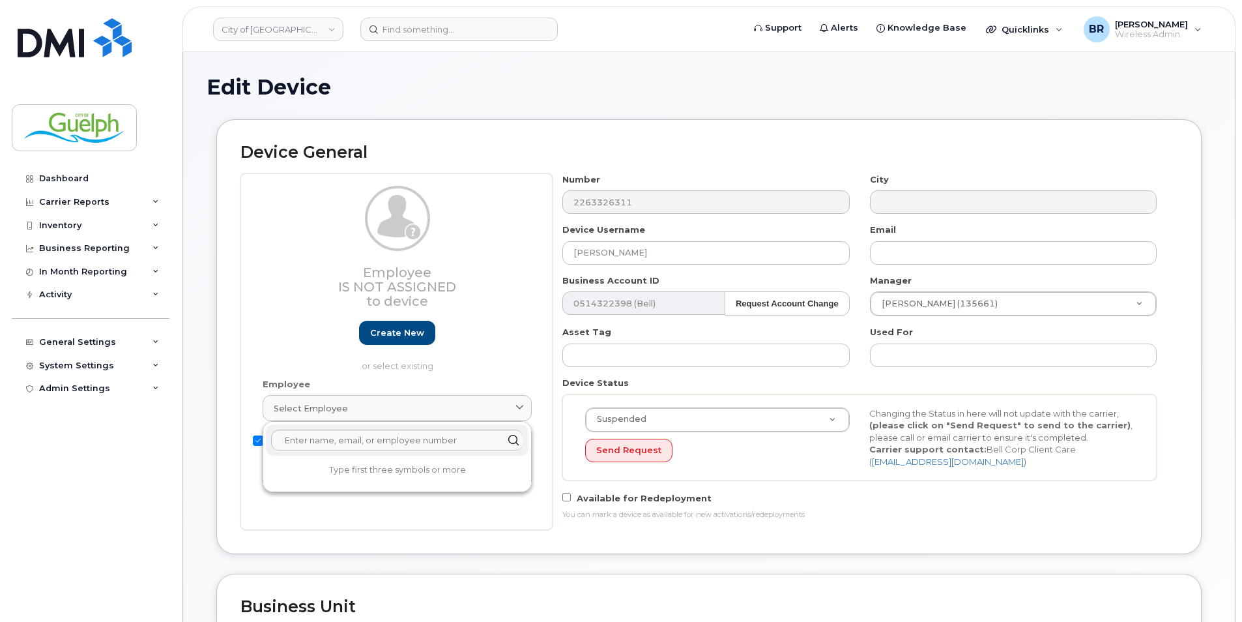
click at [511, 293] on h3 "Employee Is not assigned to device" at bounding box center [397, 286] width 269 height 43
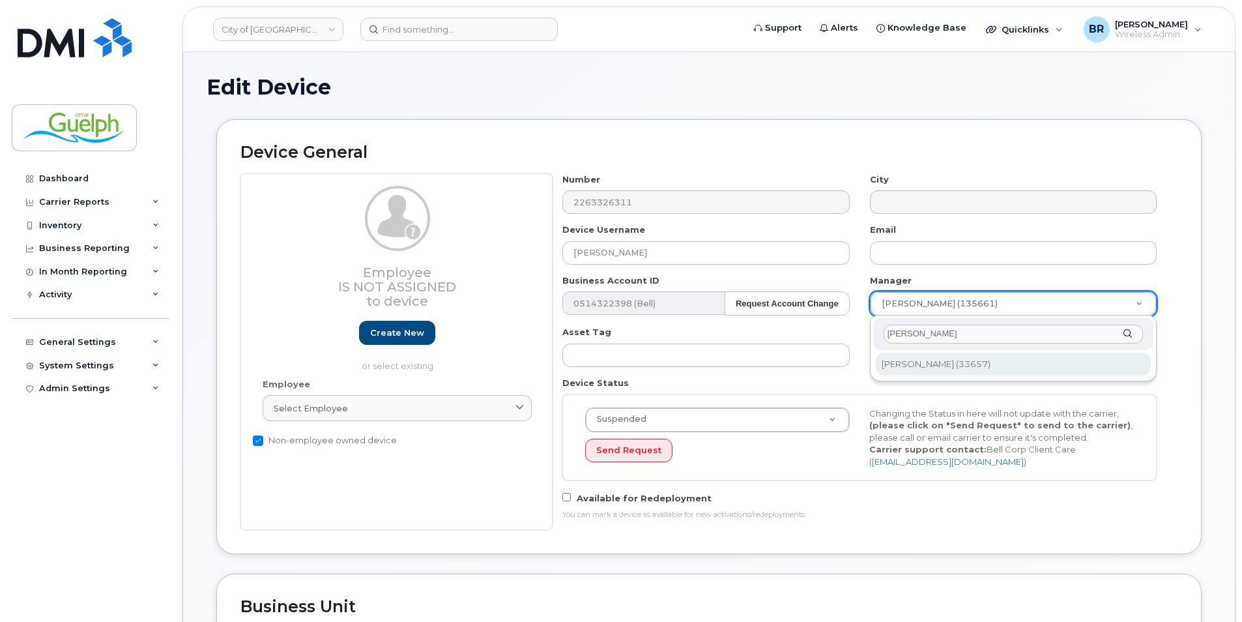
type input "michael b"
type input "524183"
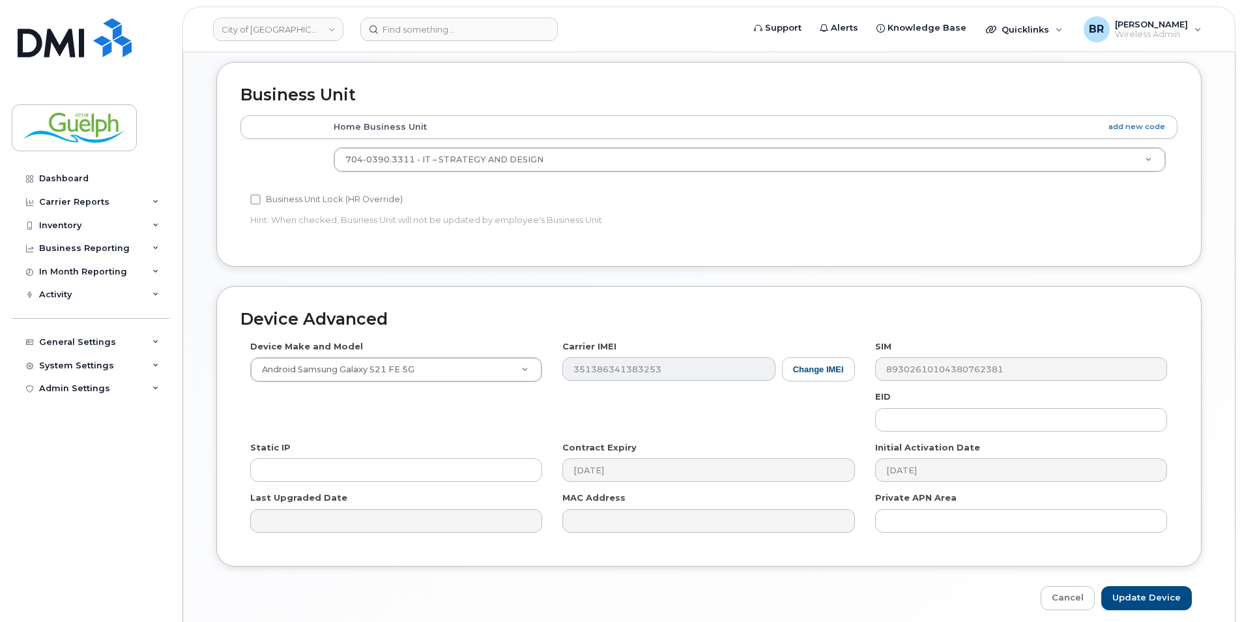
scroll to position [565, 0]
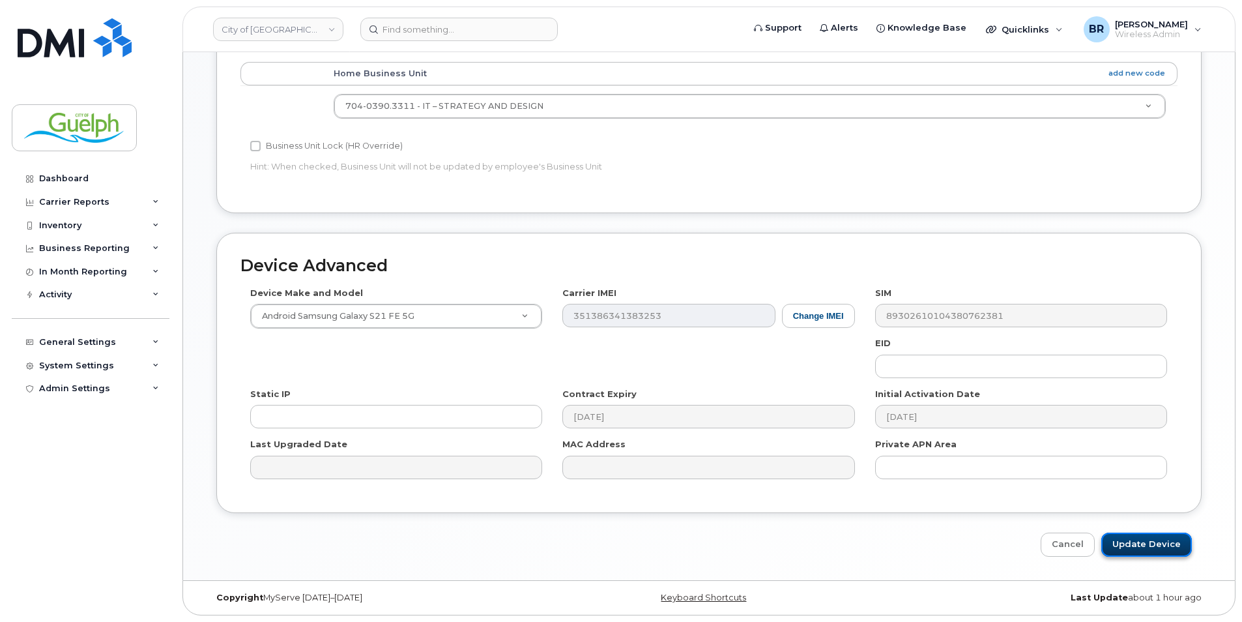
click at [1149, 544] on input "Update Device" at bounding box center [1146, 544] width 91 height 24
type input "Saving..."
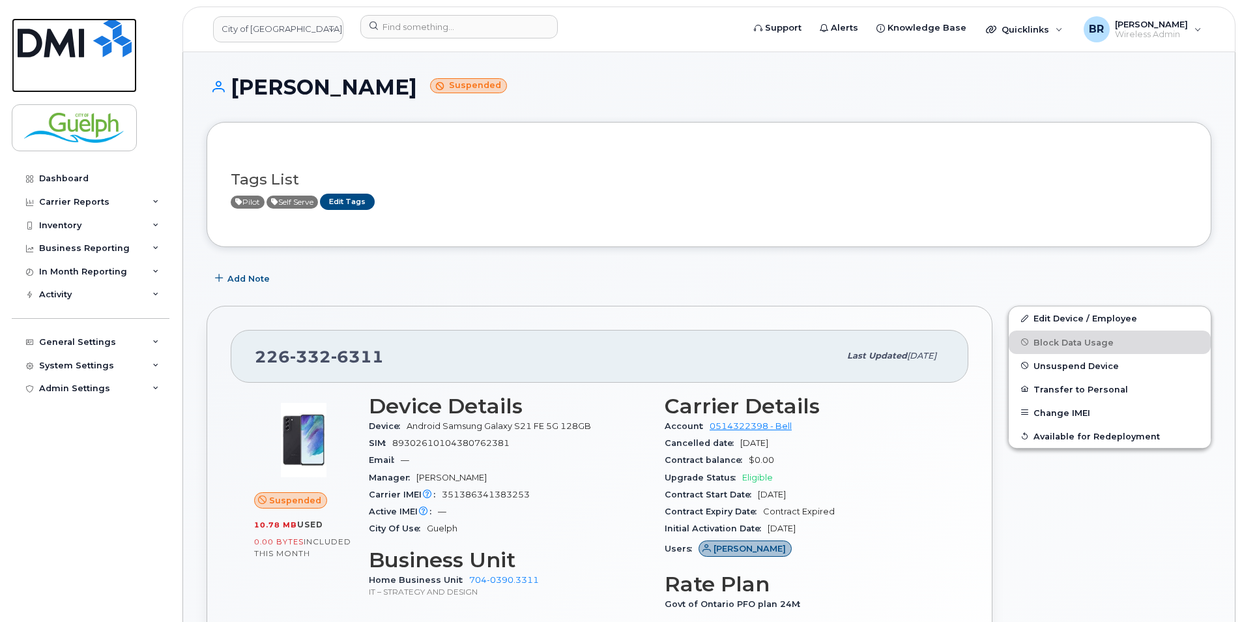
click at [72, 55] on img at bounding box center [75, 37] width 114 height 39
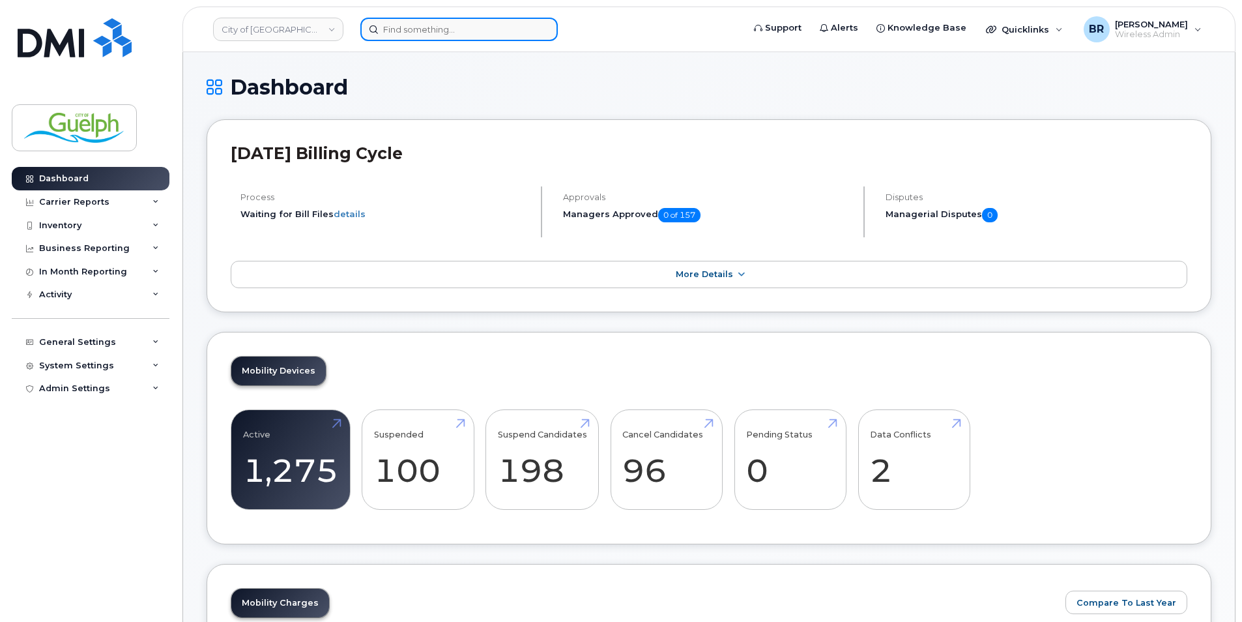
click at [418, 30] on input at bounding box center [458, 29] width 197 height 23
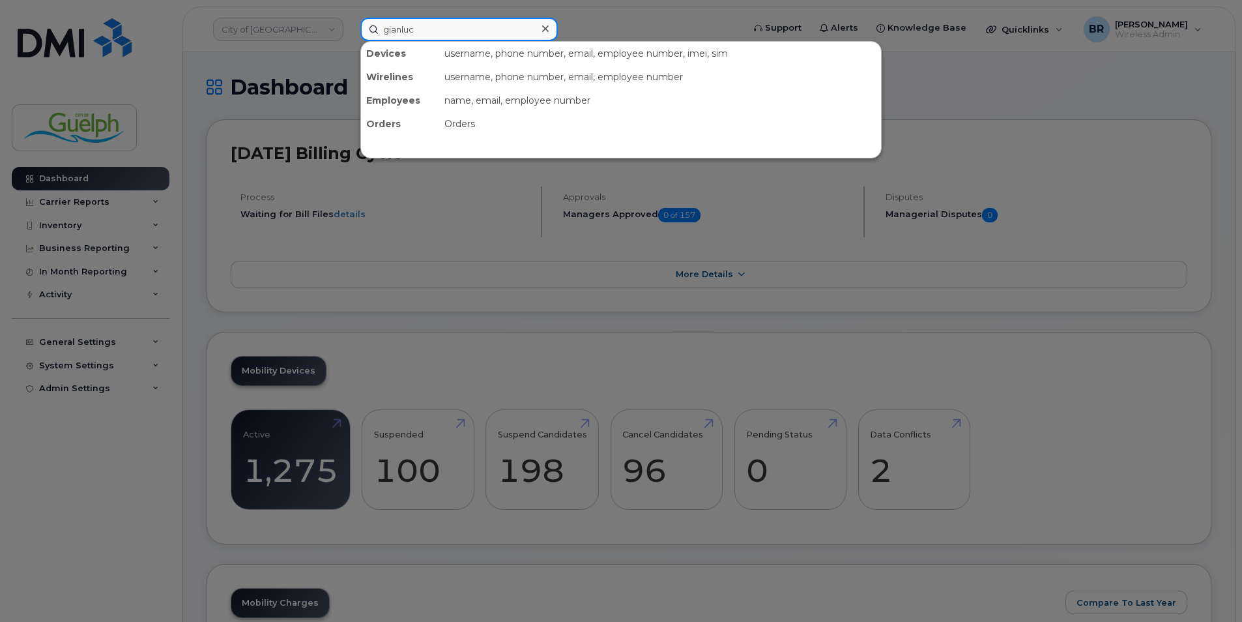
type input "[PERSON_NAME]"
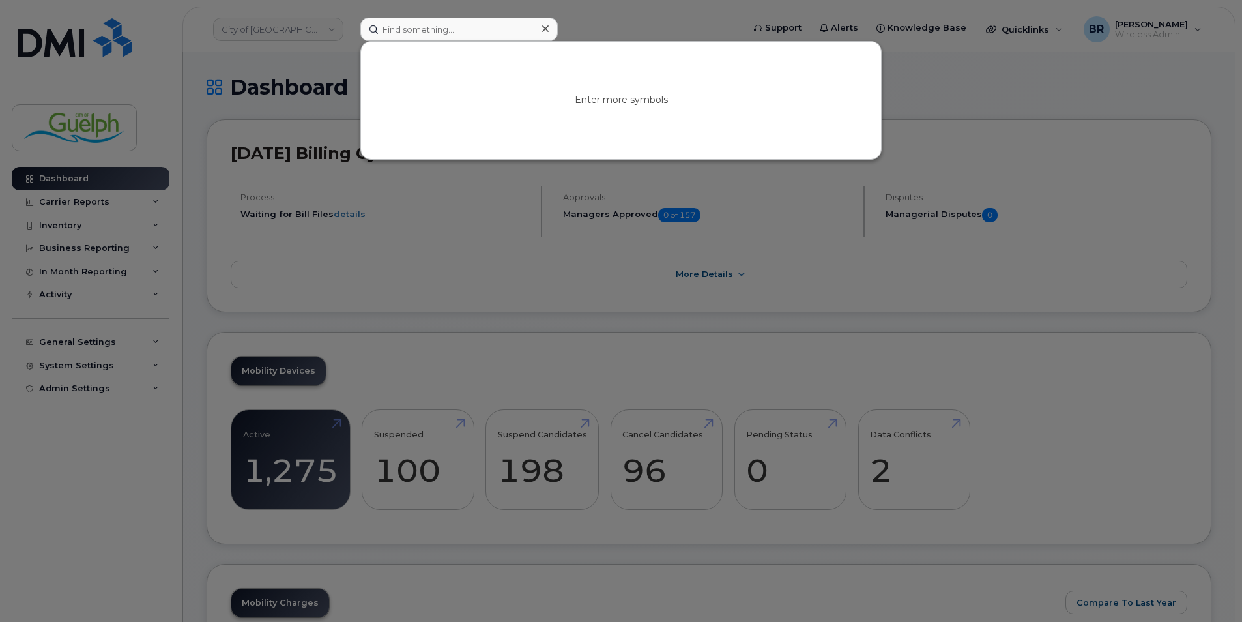
click at [545, 29] on icon at bounding box center [545, 28] width 7 height 7
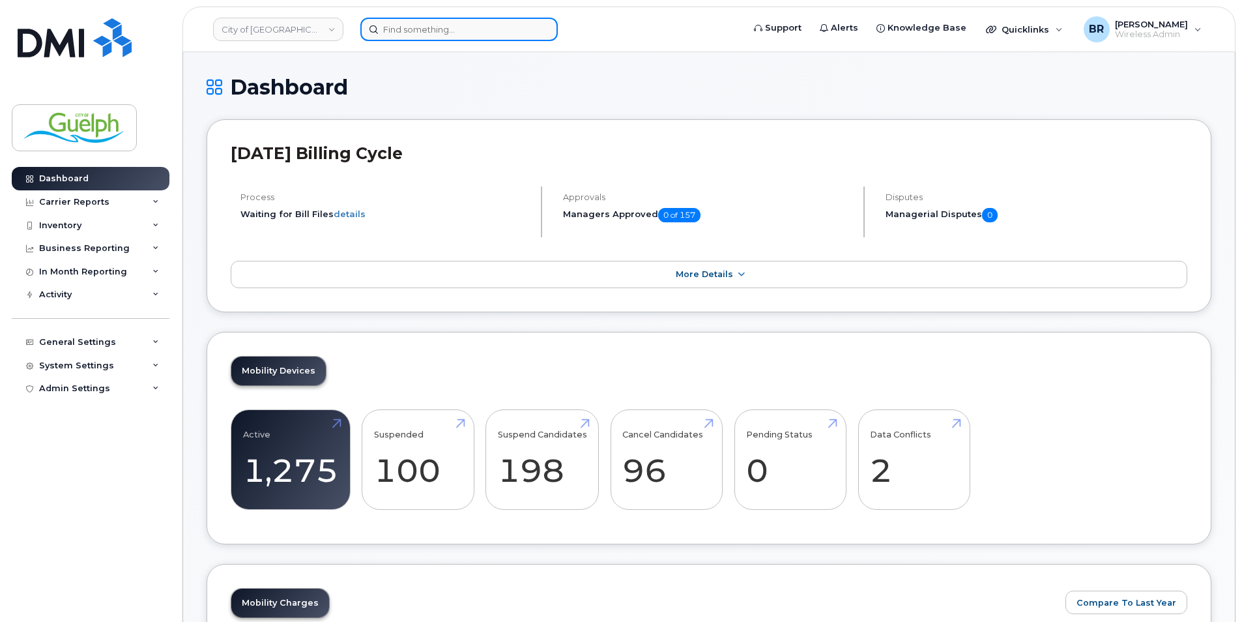
click at [386, 37] on input at bounding box center [458, 29] width 197 height 23
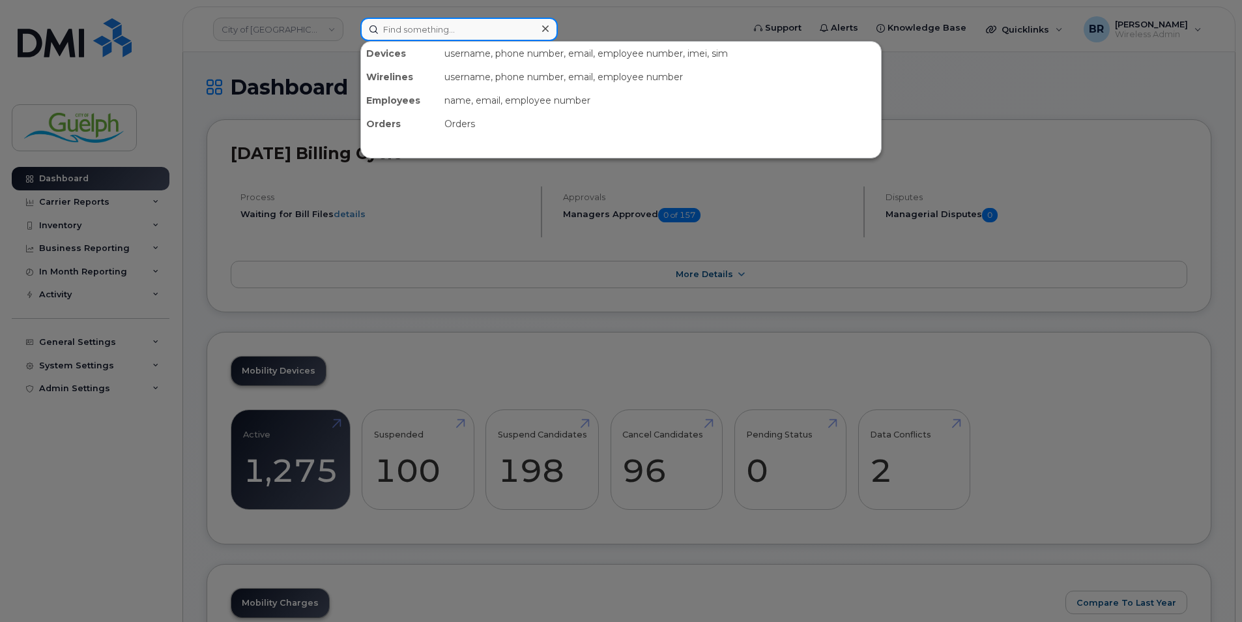
paste input "[PHONE_NUMBER]"
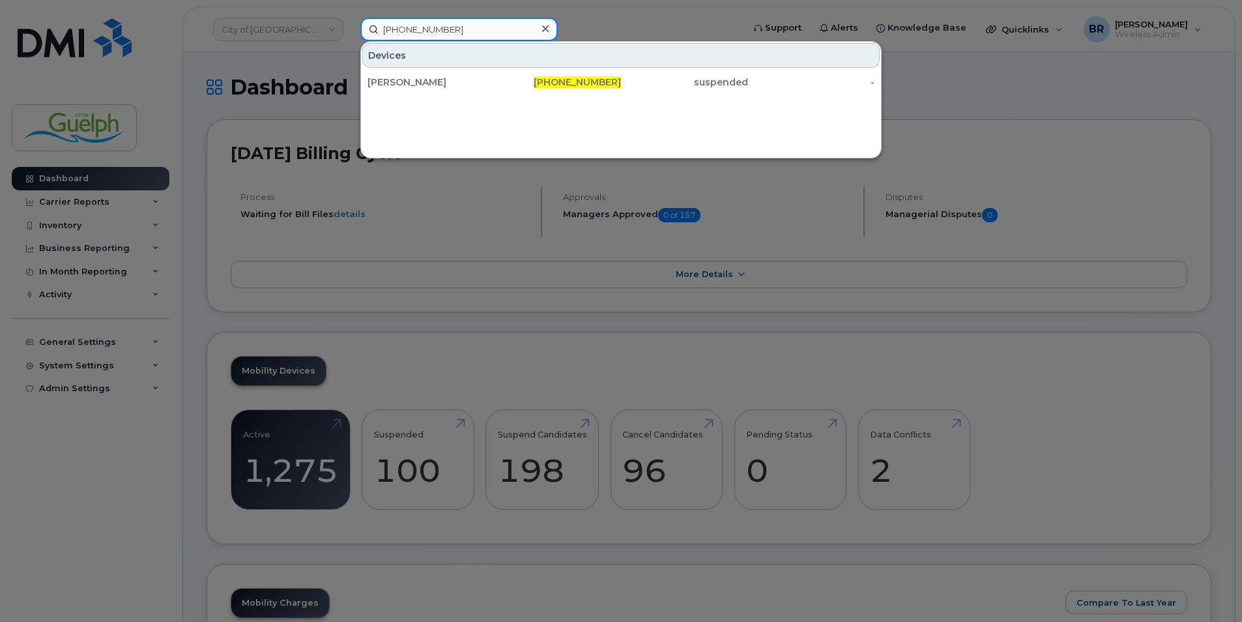
type input "[PHONE_NUMBER]"
click at [542, 23] on icon at bounding box center [545, 28] width 7 height 10
